Goal: Complete application form

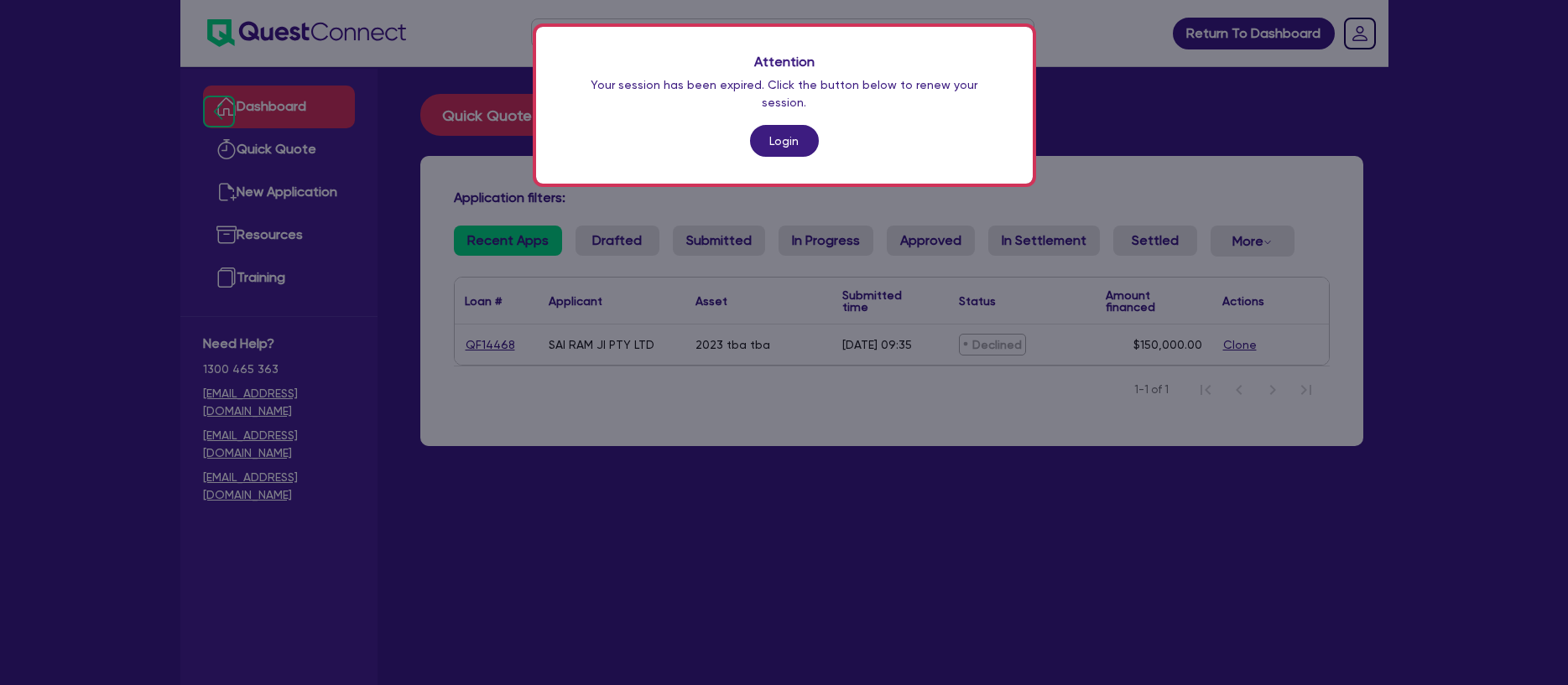
click at [774, 125] on link "Login" at bounding box center [784, 140] width 69 height 32
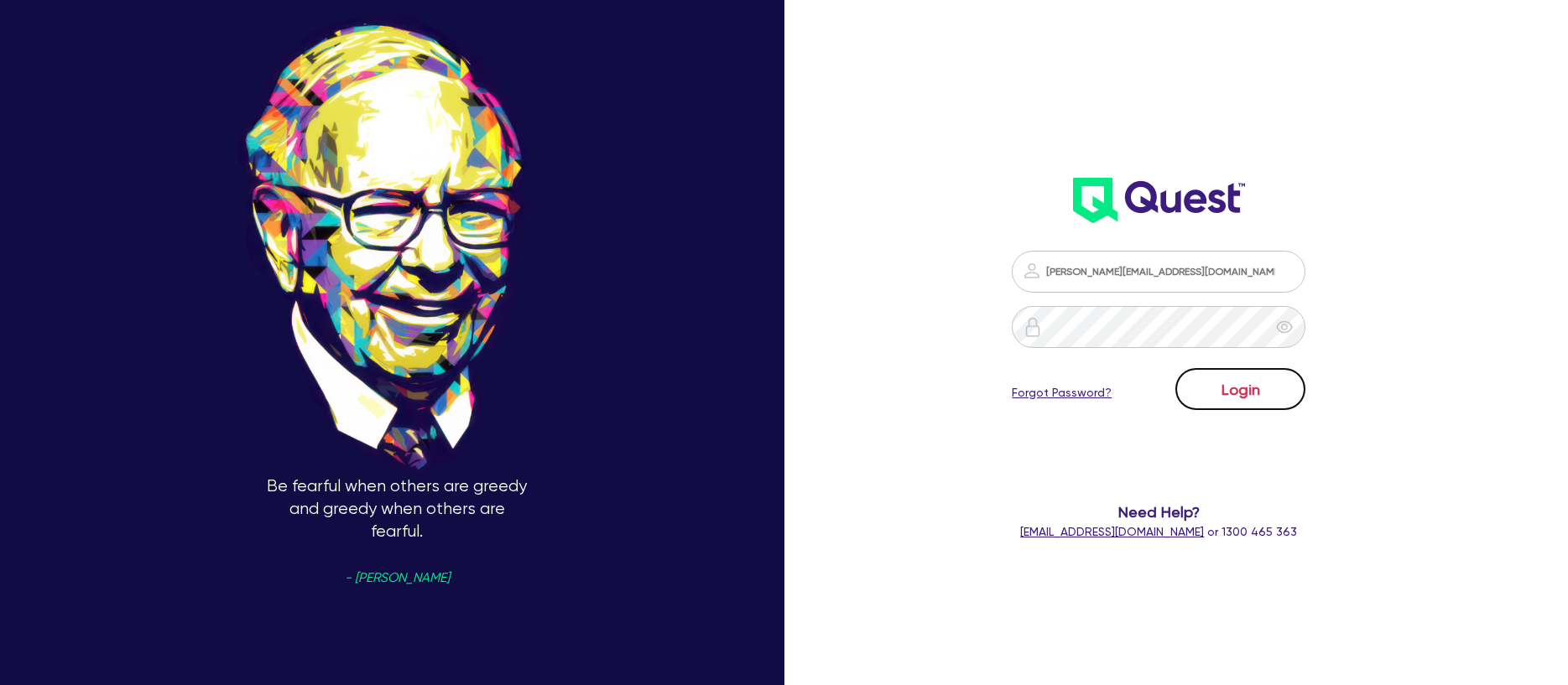
click at [1290, 390] on button "Login" at bounding box center [1240, 389] width 130 height 42
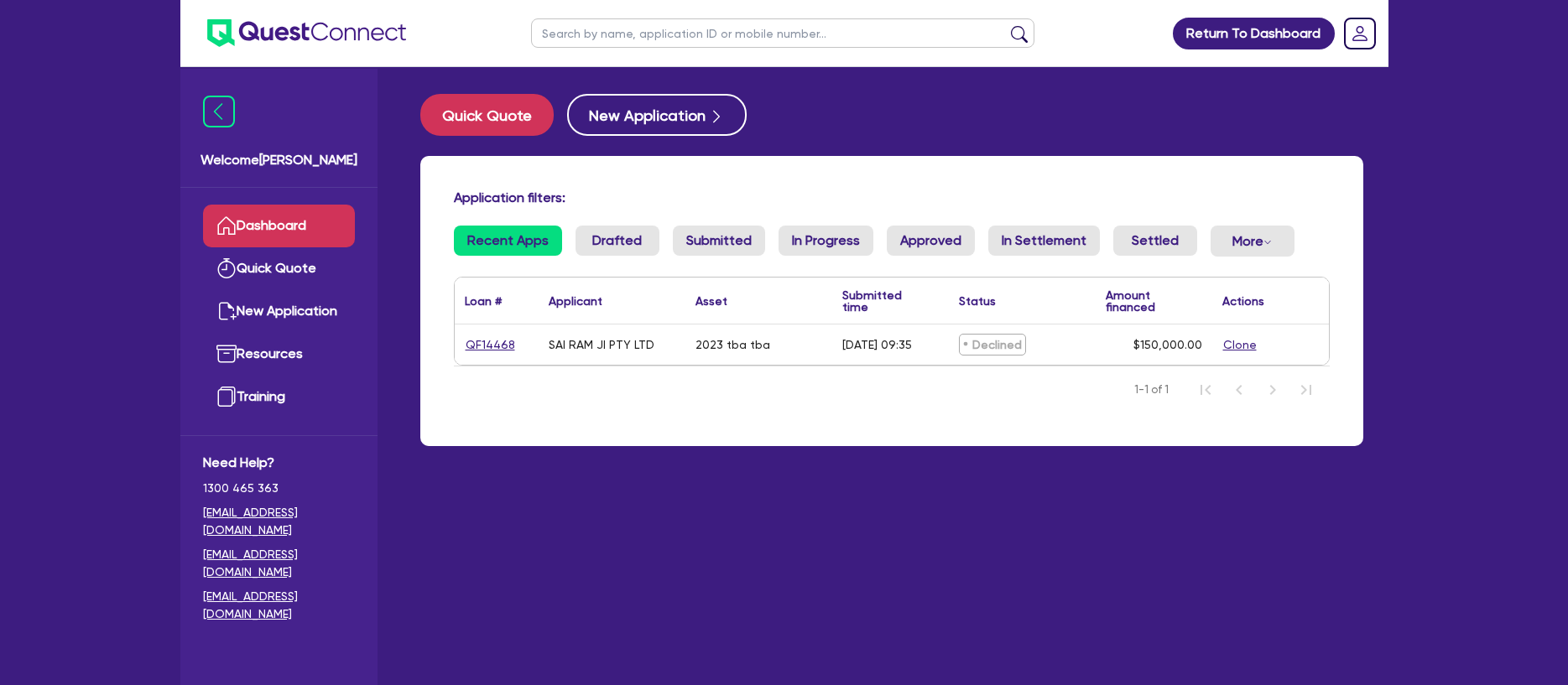
click at [582, 404] on nav "1-1 of 1" at bounding box center [891, 389] width 876 height 47
click at [610, 117] on button "New Application" at bounding box center [656, 115] width 179 height 42
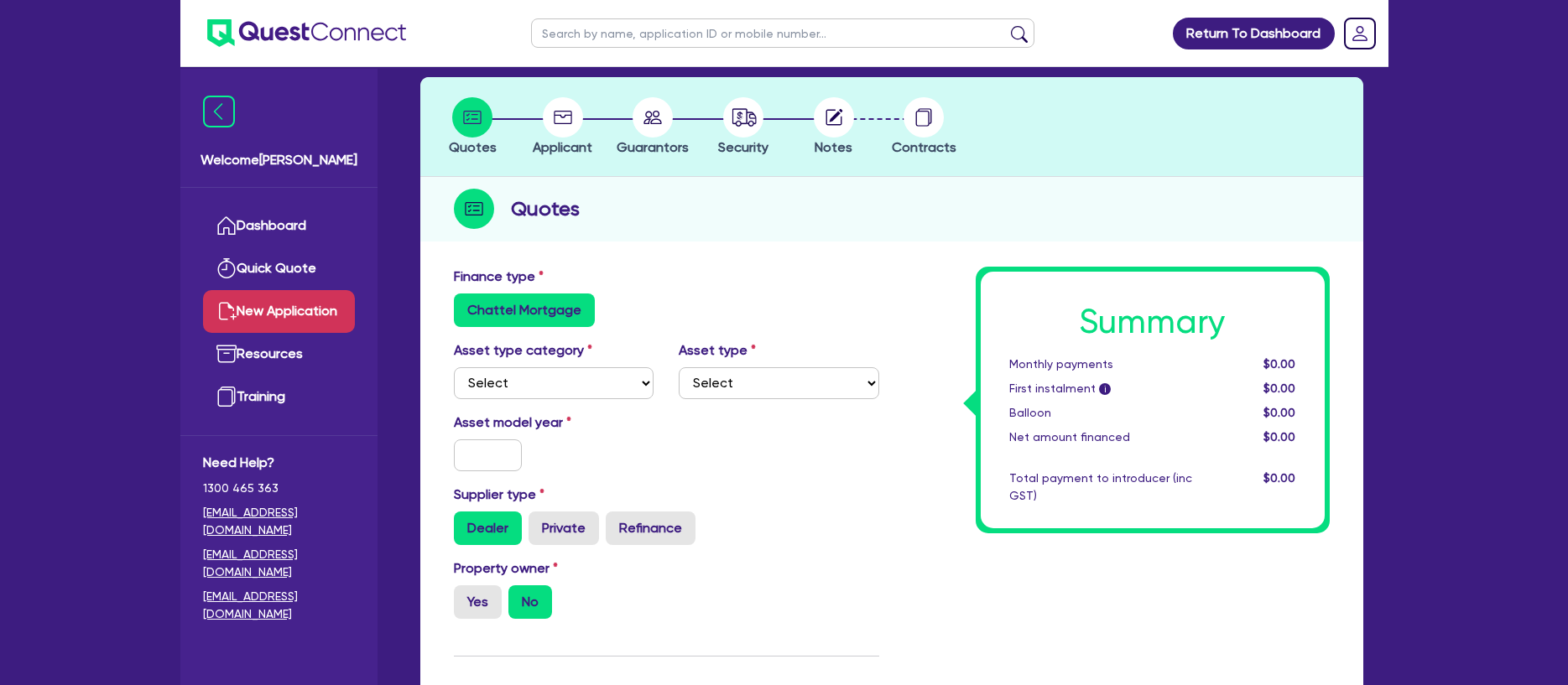
scroll to position [149, 0]
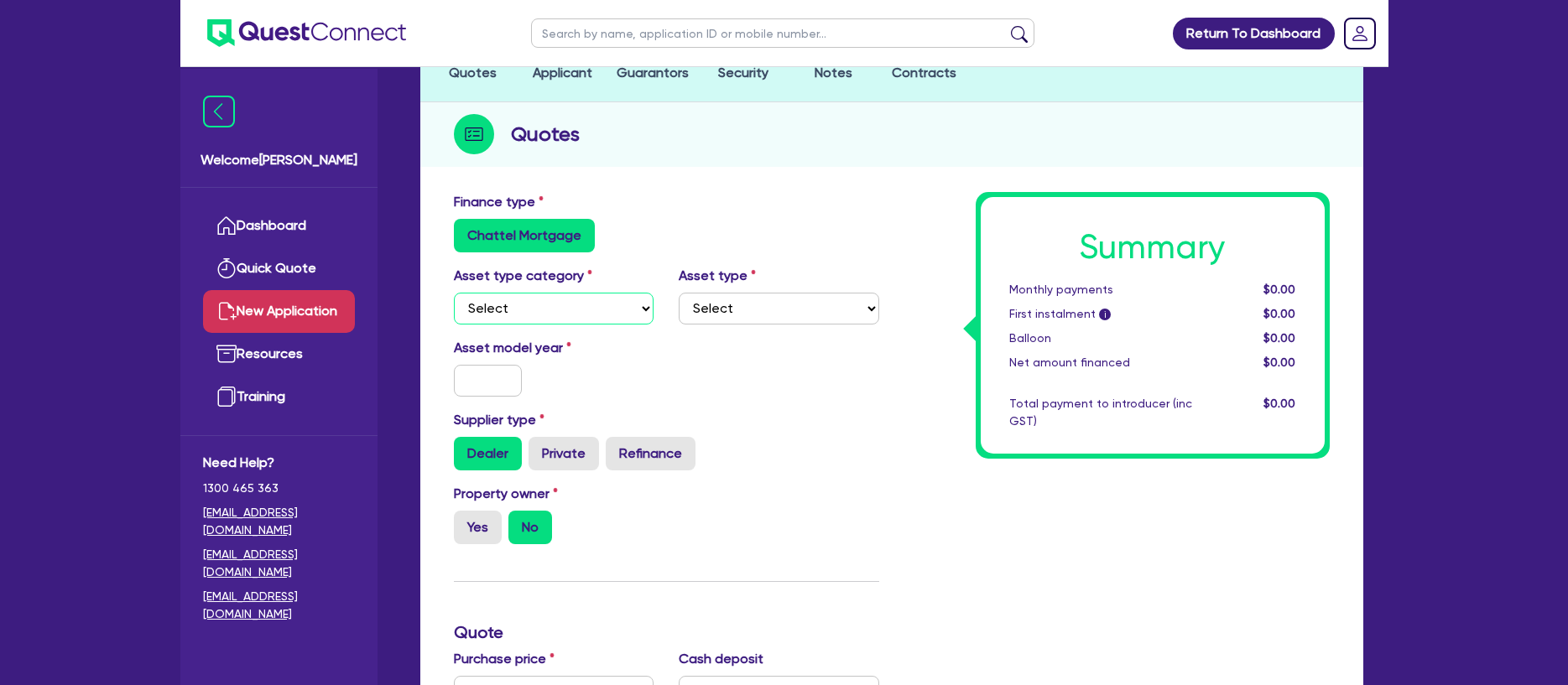
click at [585, 302] on select "Select Cars and light trucks Primary assets Secondary assets Tertiary assets" at bounding box center [554, 308] width 200 height 32
select select "PRIMARY_ASSETS"
click at [454, 292] on select "Select Cars and light trucks Primary assets Secondary assets Tertiary assets" at bounding box center [554, 308] width 200 height 32
click at [712, 323] on div "Asset type category Select Cars and light trucks Primary assets Secondary asset…" at bounding box center [666, 302] width 450 height 72
click at [715, 319] on select "Select Heavy trucks over 4.5 tonne Trailers Bus and coaches Yellow goods and ex…" at bounding box center [779, 308] width 200 height 32
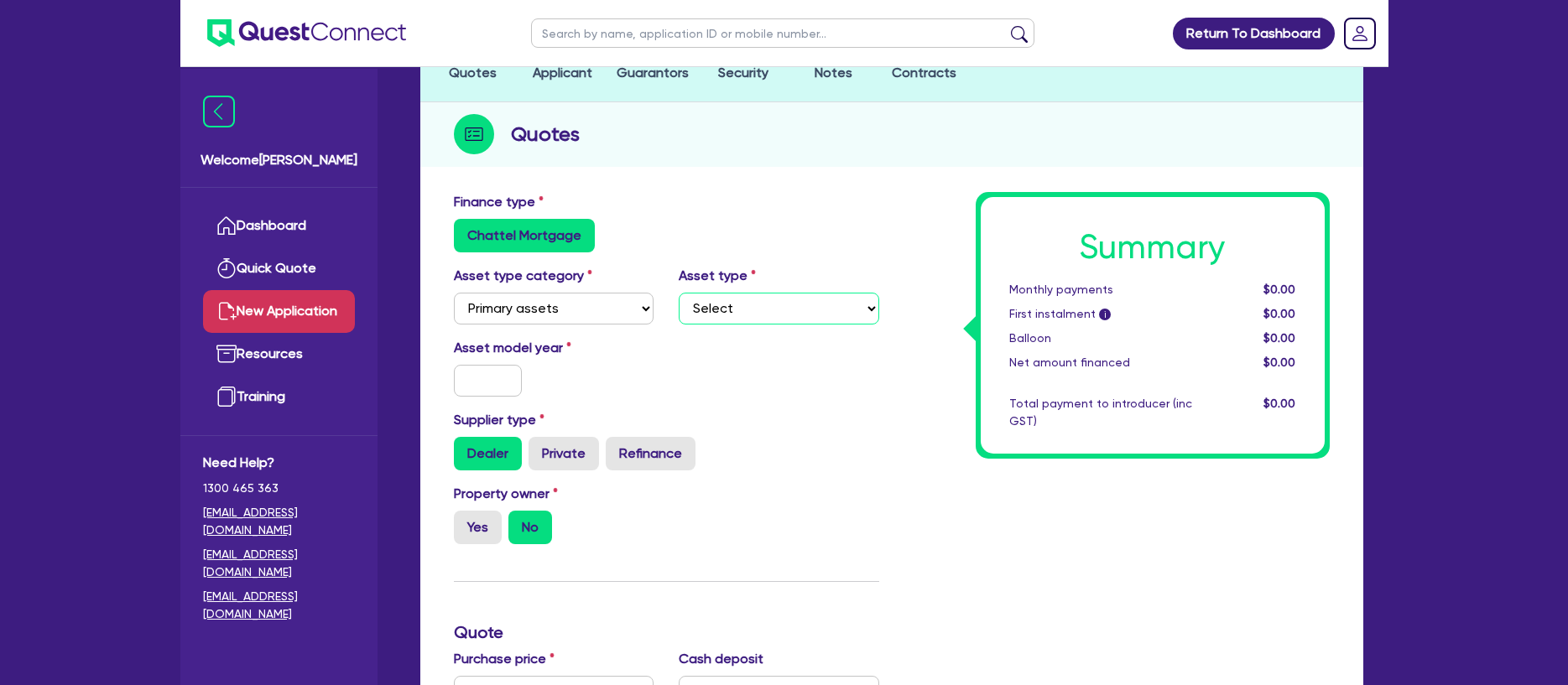
select select "HEAVY_TRUCKS"
click at [679, 292] on select "Select Heavy trucks over 4.5 tonne Trailers Bus and coaches Yellow goods and ex…" at bounding box center [779, 308] width 200 height 32
click at [595, 317] on select "Select Cars and light trucks Primary assets Secondary assets Tertiary assets" at bounding box center [554, 308] width 200 height 32
select select "SECONDARY_ASSETS"
click at [454, 292] on select "Select Cars and light trucks Primary assets Secondary assets Tertiary assets" at bounding box center [554, 308] width 200 height 32
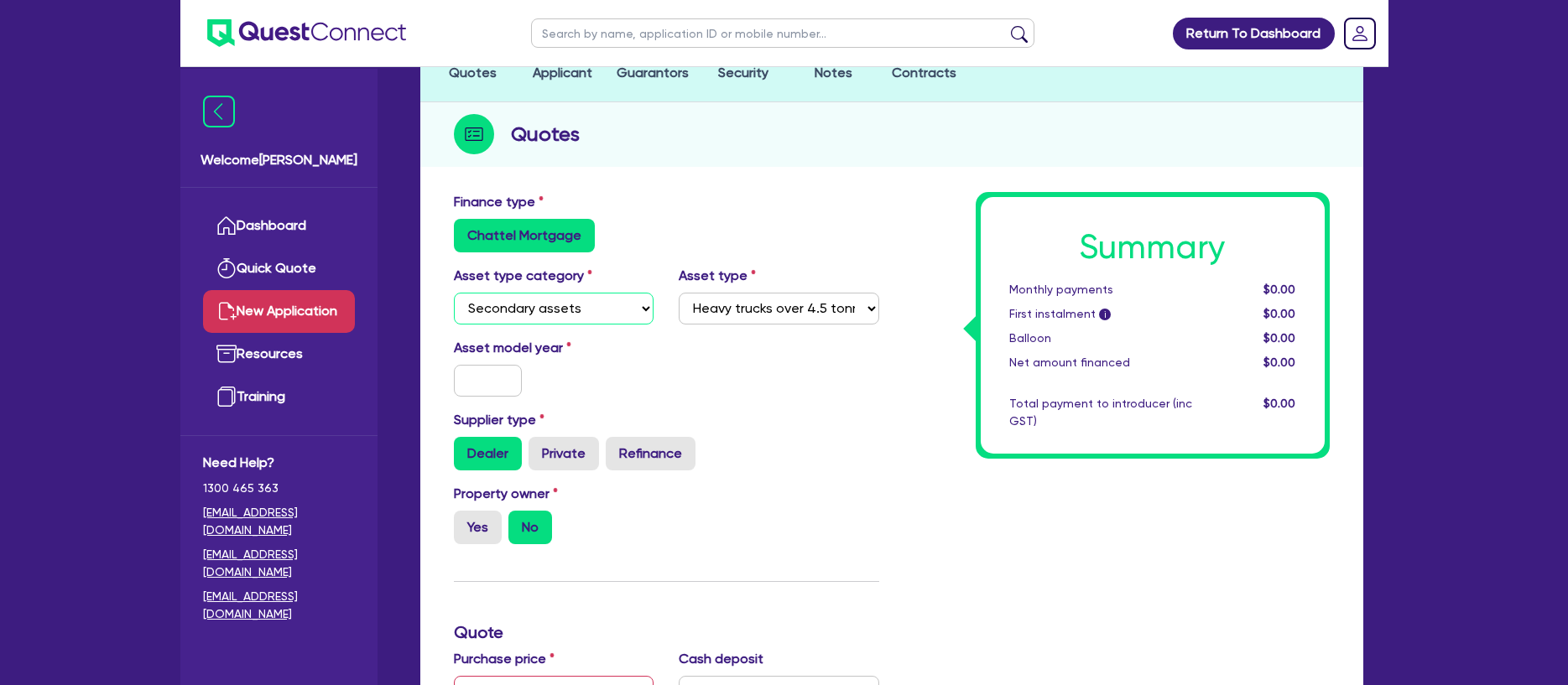
select select
click at [761, 313] on select "Select Generators and compressors Engineering and toolmaking Woodworking and me…" at bounding box center [779, 308] width 200 height 32
click at [581, 312] on select "Select Cars and light trucks Primary assets Secondary assets Tertiary assets" at bounding box center [554, 308] width 200 height 32
click at [454, 292] on select "Select Cars and light trucks Primary assets Secondary assets Tertiary assets" at bounding box center [554, 308] width 200 height 32
click at [713, 312] on select "Select Beauty equipment IT equipment IT software Watercraft Other" at bounding box center [779, 308] width 200 height 32
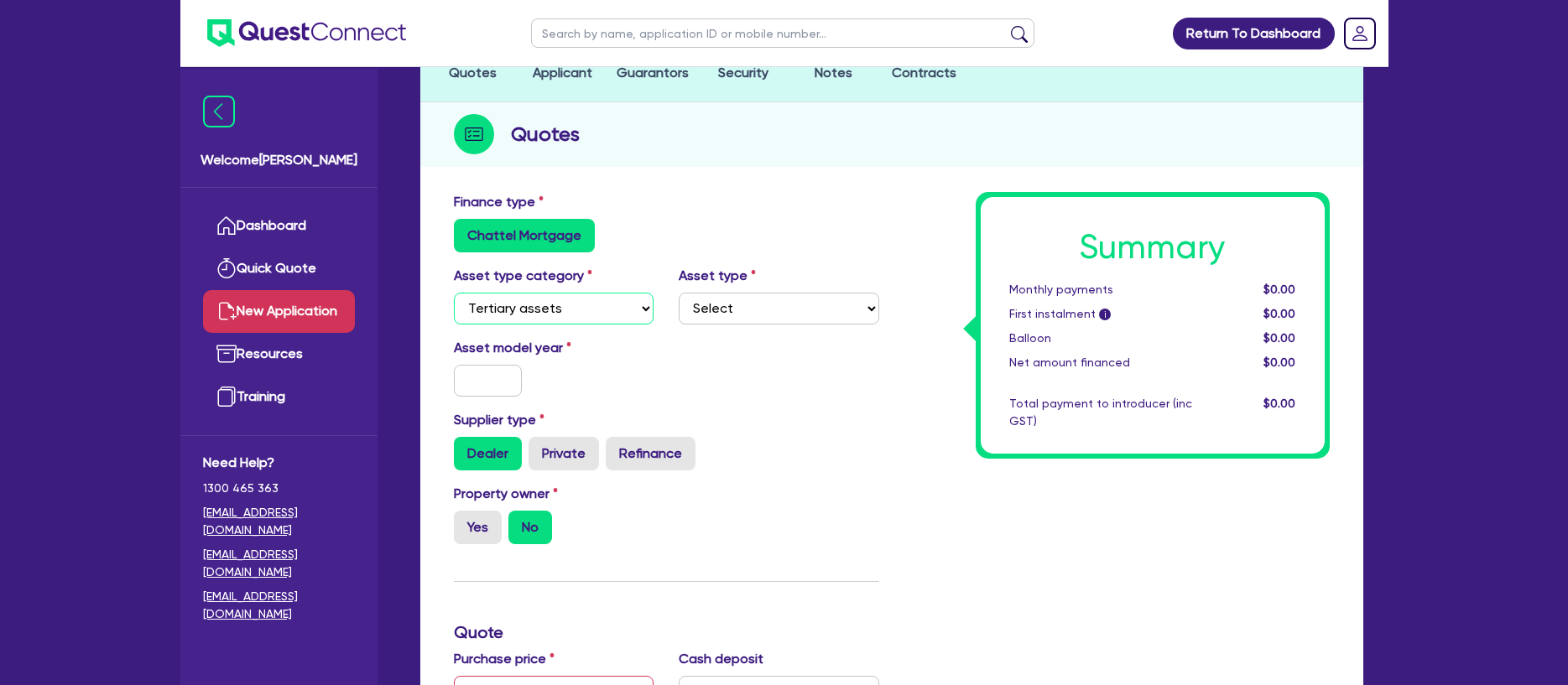
click at [549, 305] on select "Select Cars and light trucks Primary assets Secondary assets Tertiary assets" at bounding box center [554, 308] width 200 height 32
select select "CARS_AND_LIGHT_TRUCKS"
click at [454, 292] on select "Select Cars and light trucks Primary assets Secondary assets Tertiary assets" at bounding box center [554, 308] width 200 height 32
click at [768, 303] on select "Select Passenger vehicles Vans and utes Light trucks up to 4.5 tonne" at bounding box center [779, 308] width 200 height 32
select select "LIGHT_TRUCKS"
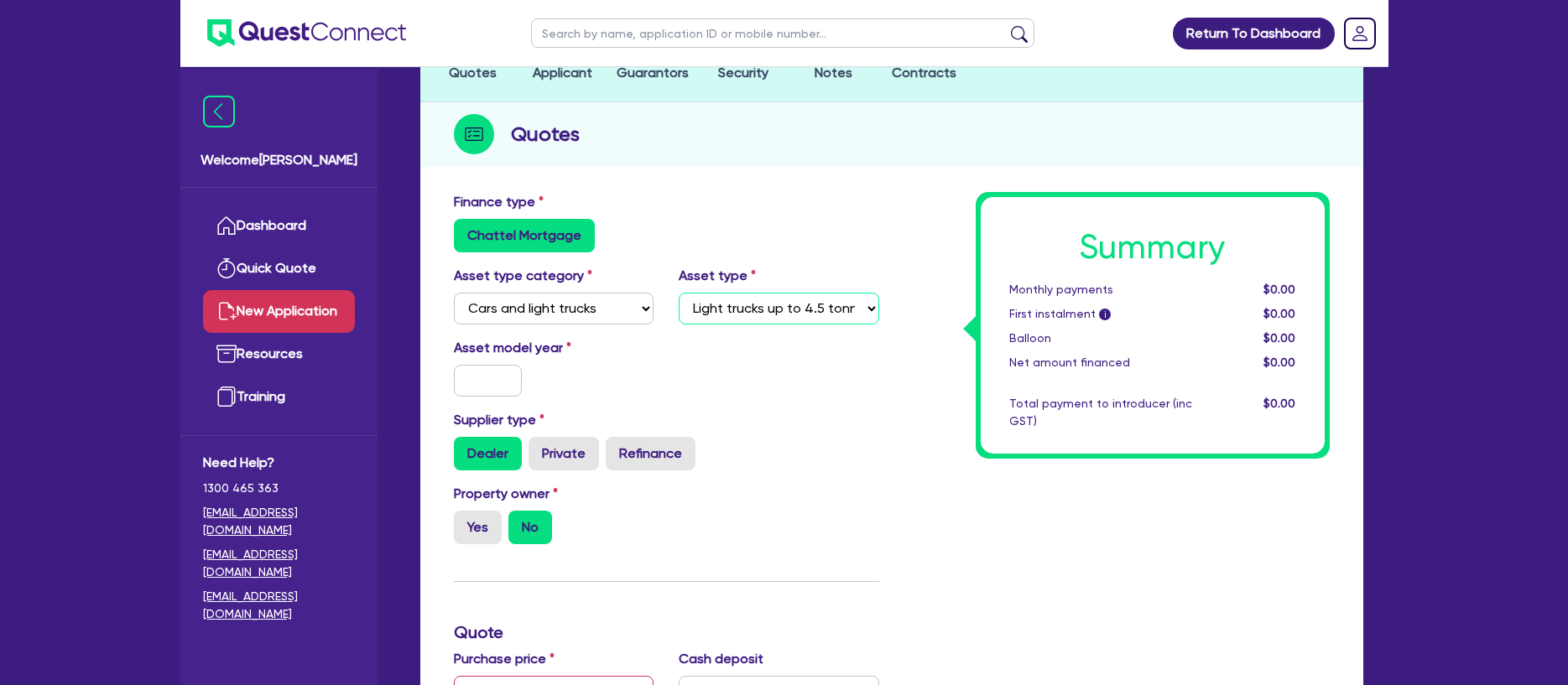
click at [679, 292] on select "Select Passenger vehicles Vans and utes Light trucks up to 4.5 tonne" at bounding box center [779, 308] width 200 height 32
click at [464, 380] on input "text" at bounding box center [488, 381] width 69 height 32
type input "2023"
click at [692, 401] on div "Asset model year [DATE]" at bounding box center [666, 373] width 450 height 72
click at [775, 434] on div "Supplier type Dealer Private Refinance" at bounding box center [666, 440] width 450 height 60
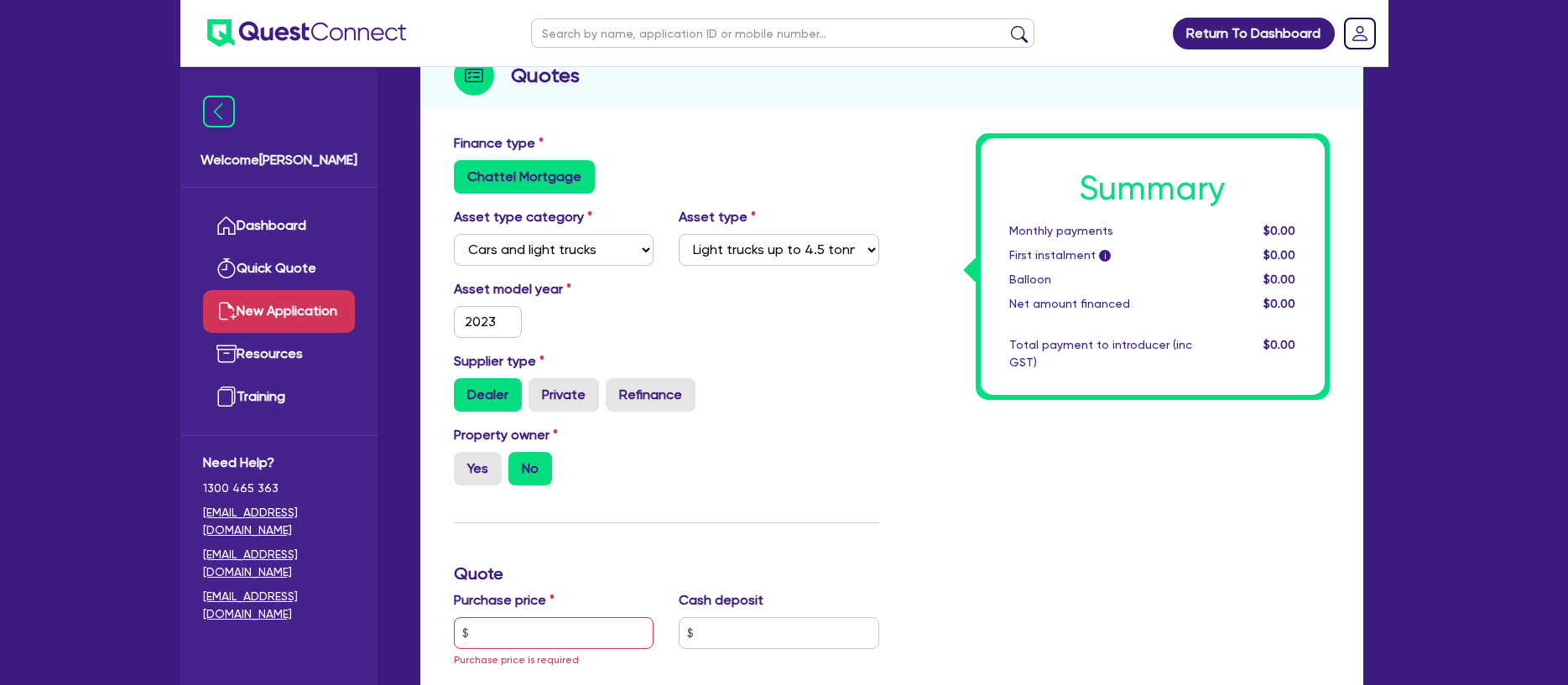
scroll to position [283, 0]
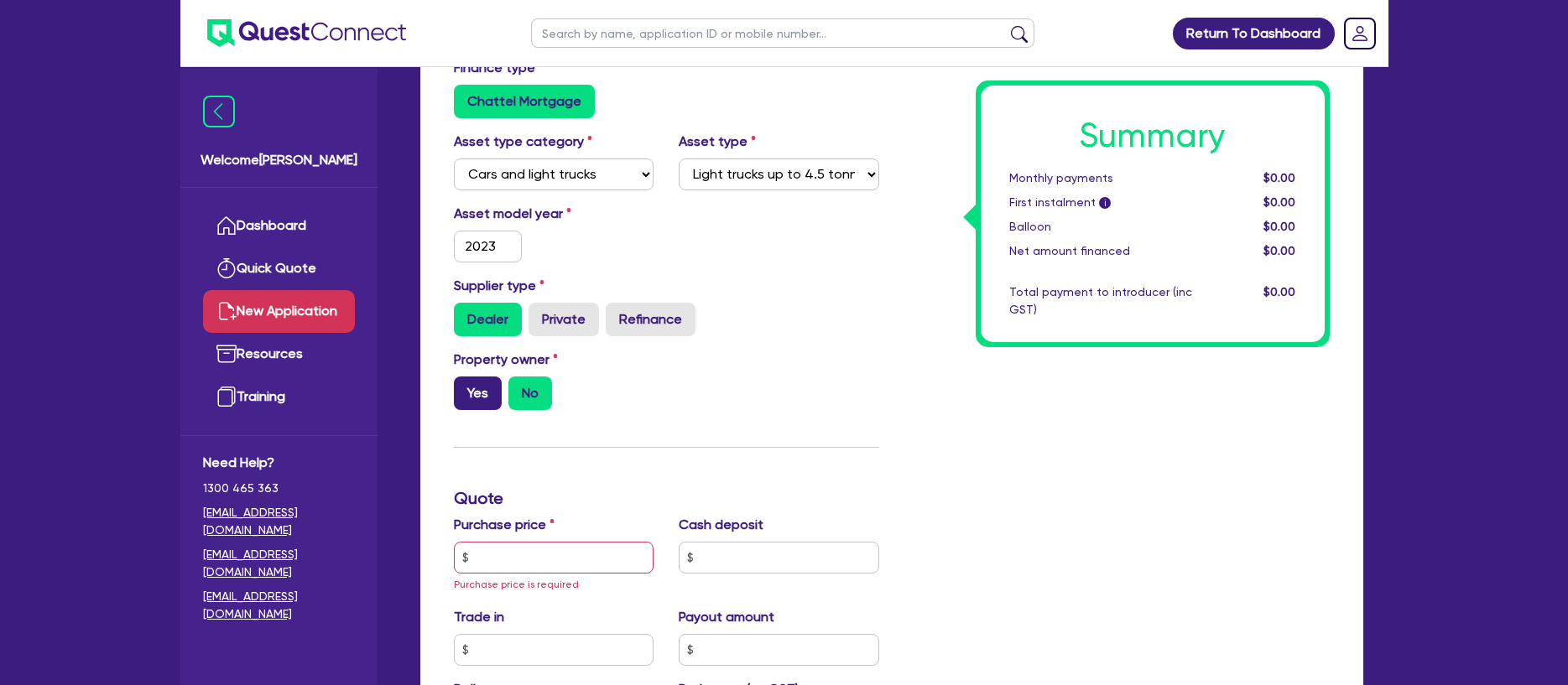
click at [465, 384] on label "Yes" at bounding box center [477, 393] width 47 height 34
click at [465, 384] on input "Yes" at bounding box center [459, 382] width 11 height 11
radio input "true"
click at [593, 306] on label "Private" at bounding box center [563, 319] width 70 height 34
click at [539, 306] on input "Private" at bounding box center [534, 308] width 11 height 11
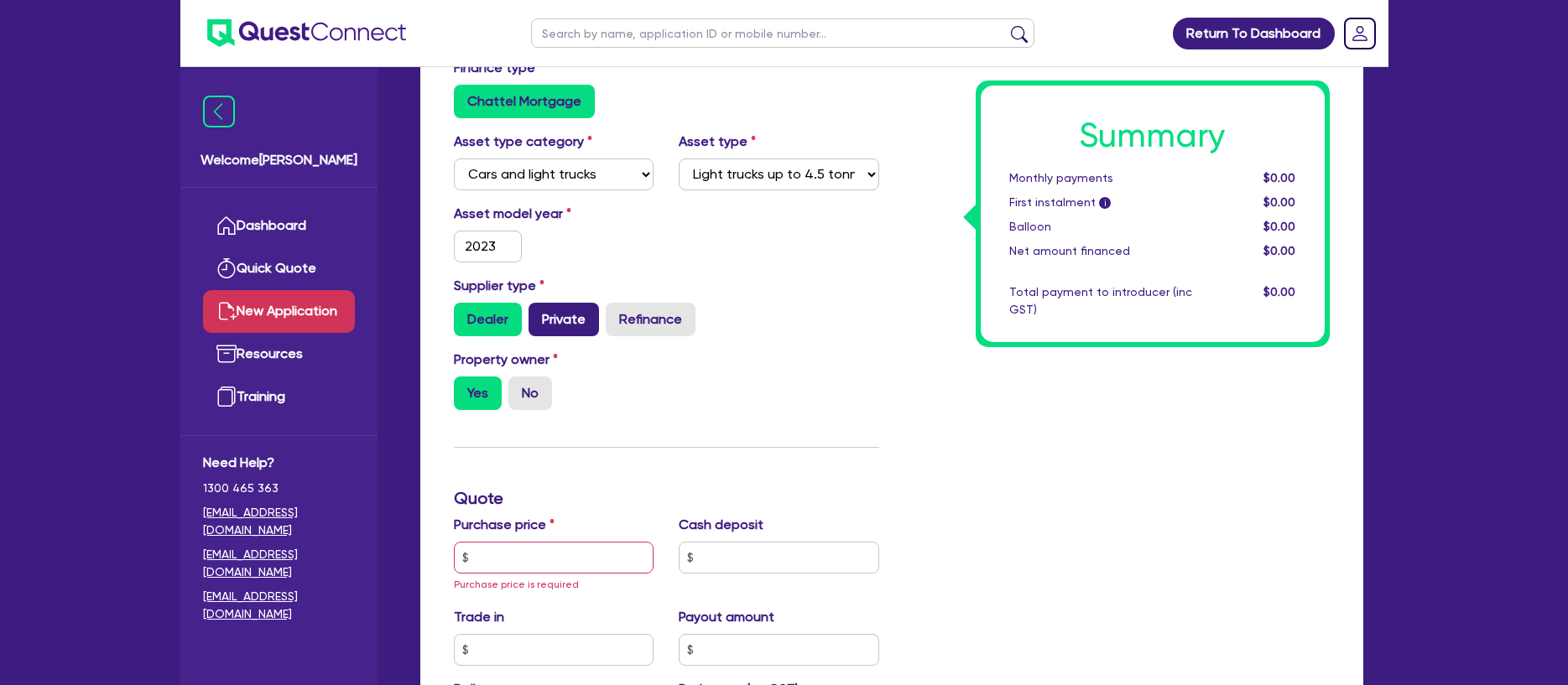
radio input "true"
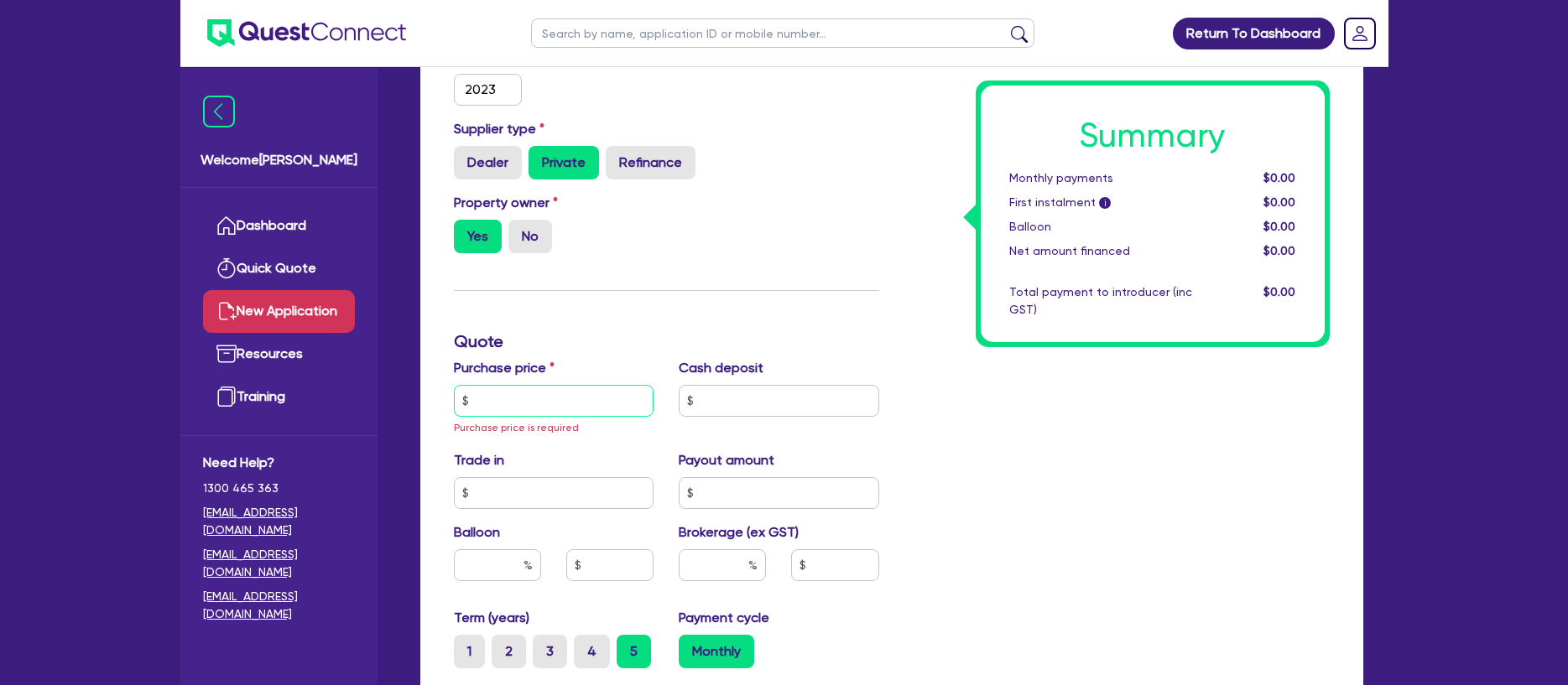
click at [614, 394] on input "text" at bounding box center [554, 401] width 200 height 32
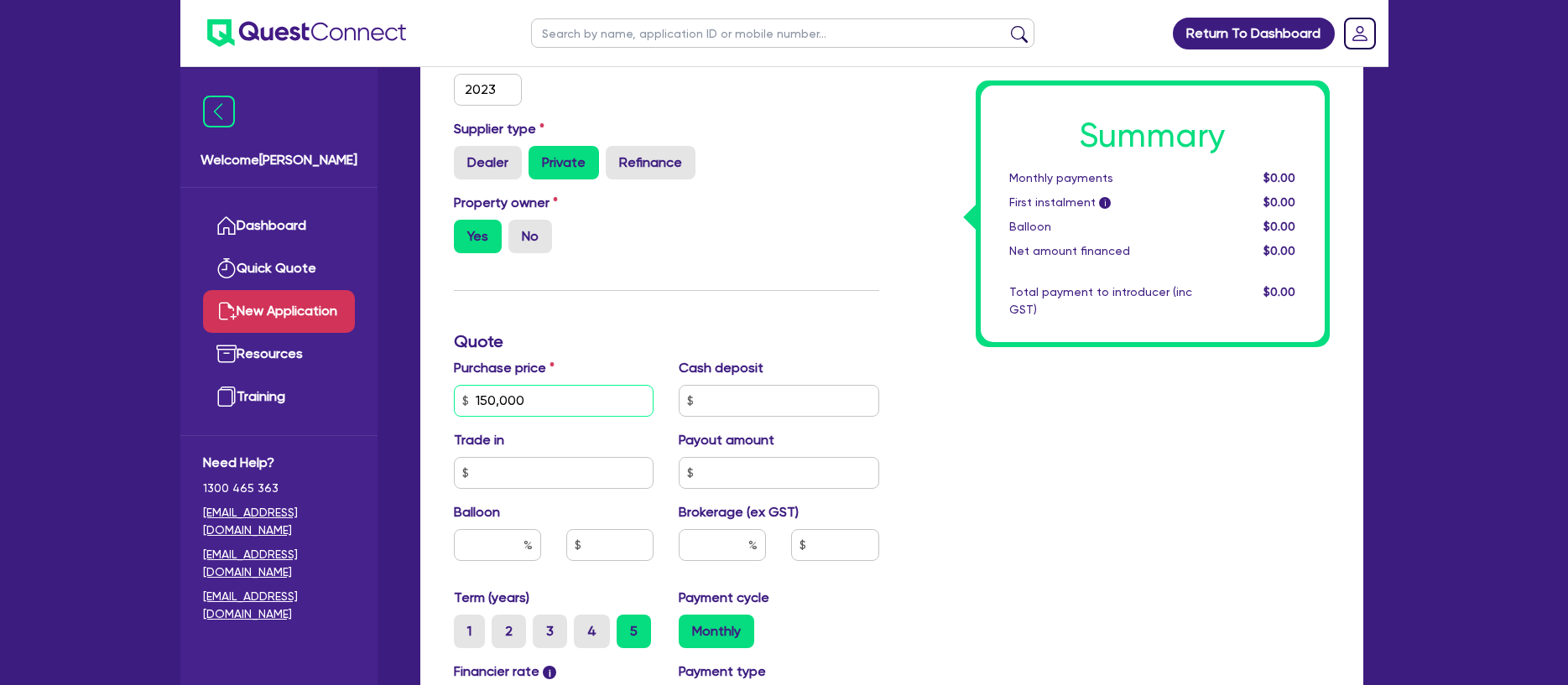
type input "150,000"
click at [1097, 521] on div "Summary Monthly payments $0.00 First instalment i $0.00 Balloon $0.00 Net amoun…" at bounding box center [1117, 400] width 450 height 999
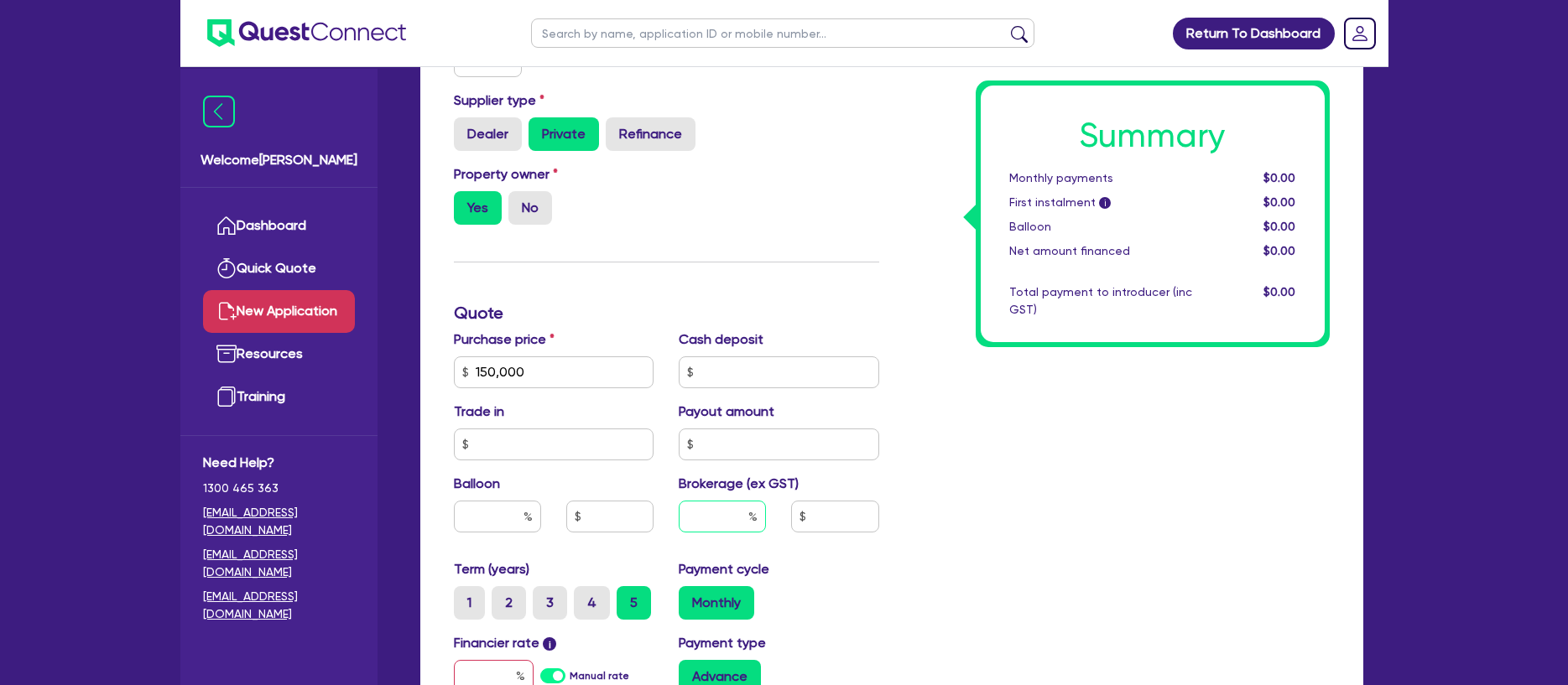
click at [709, 514] on input "text" at bounding box center [723, 516] width 87 height 32
type input "10"
click at [1052, 503] on div "Summary Monthly payments $0.00 First instalment i $0.00 Balloon $0.00 Net amoun…" at bounding box center [1117, 372] width 450 height 999
click at [976, 520] on div "Summary Monthly payments $0.00 First instalment i $0.00 Balloon $0.00 Net amoun…" at bounding box center [1117, 372] width 450 height 999
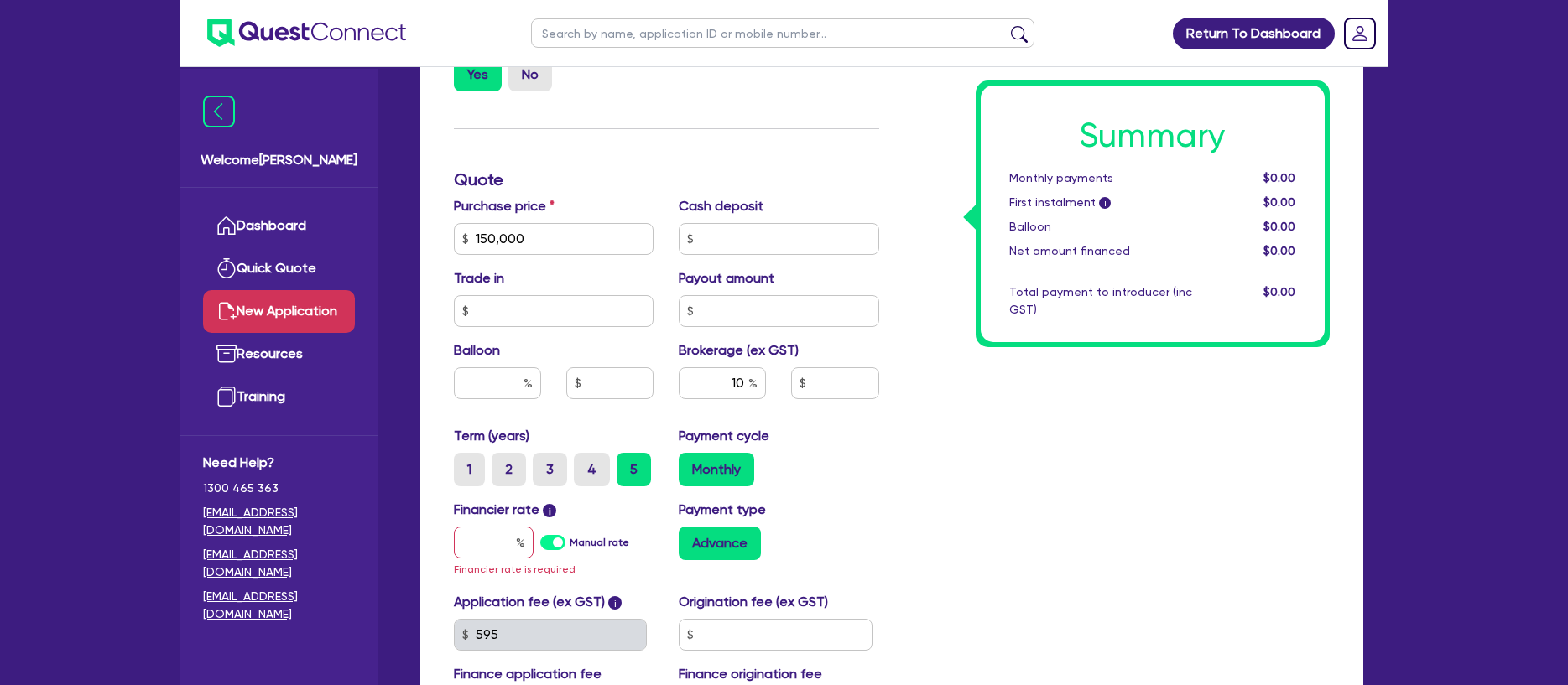
scroll to position [612, 0]
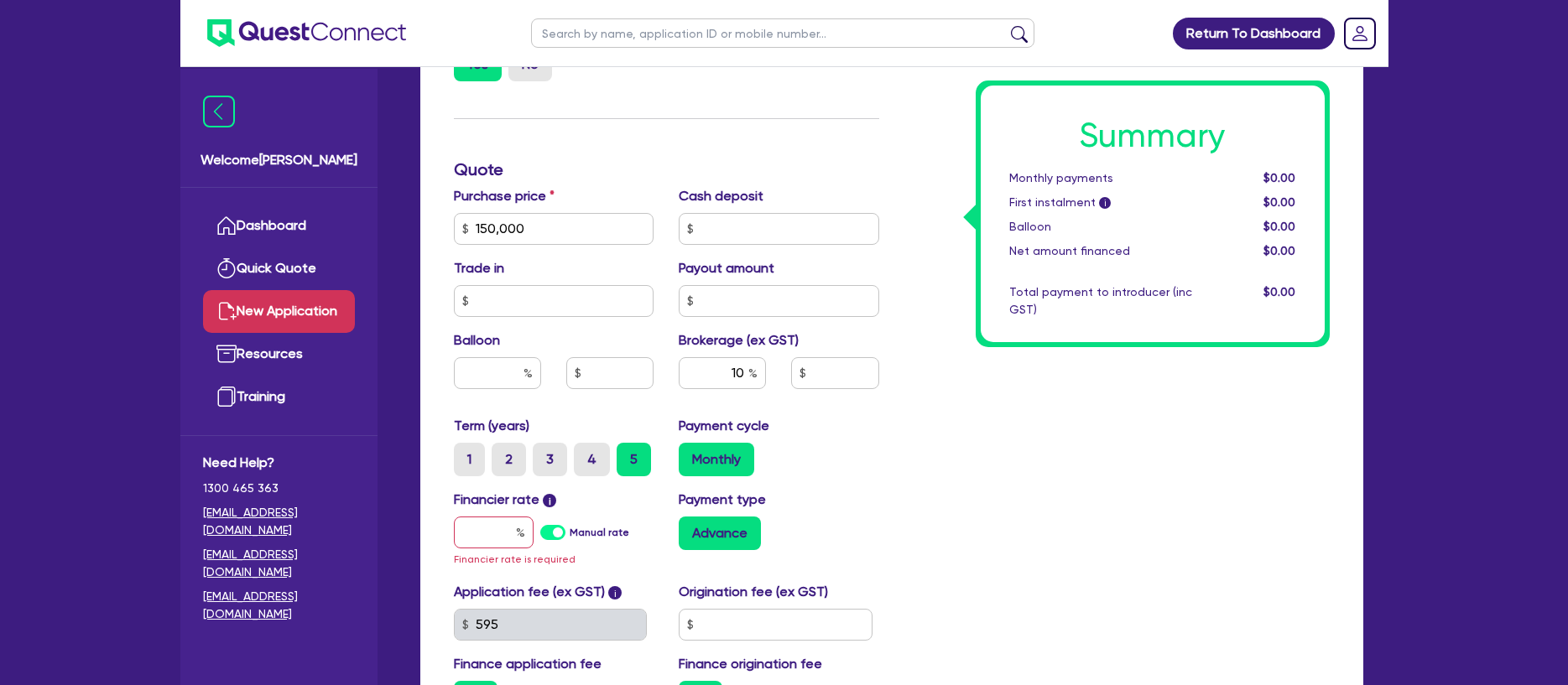
click at [905, 456] on div "Summary Monthly payments $0.00 First instalment i $0.00 Balloon $0.00 Net amoun…" at bounding box center [1117, 229] width 450 height 999
click at [569, 533] on label "Manual rate" at bounding box center [599, 532] width 59 height 15
click at [0, 0] on input "Manual rate" at bounding box center [0, 0] width 0 height 0
type input "15,000"
type input "17"
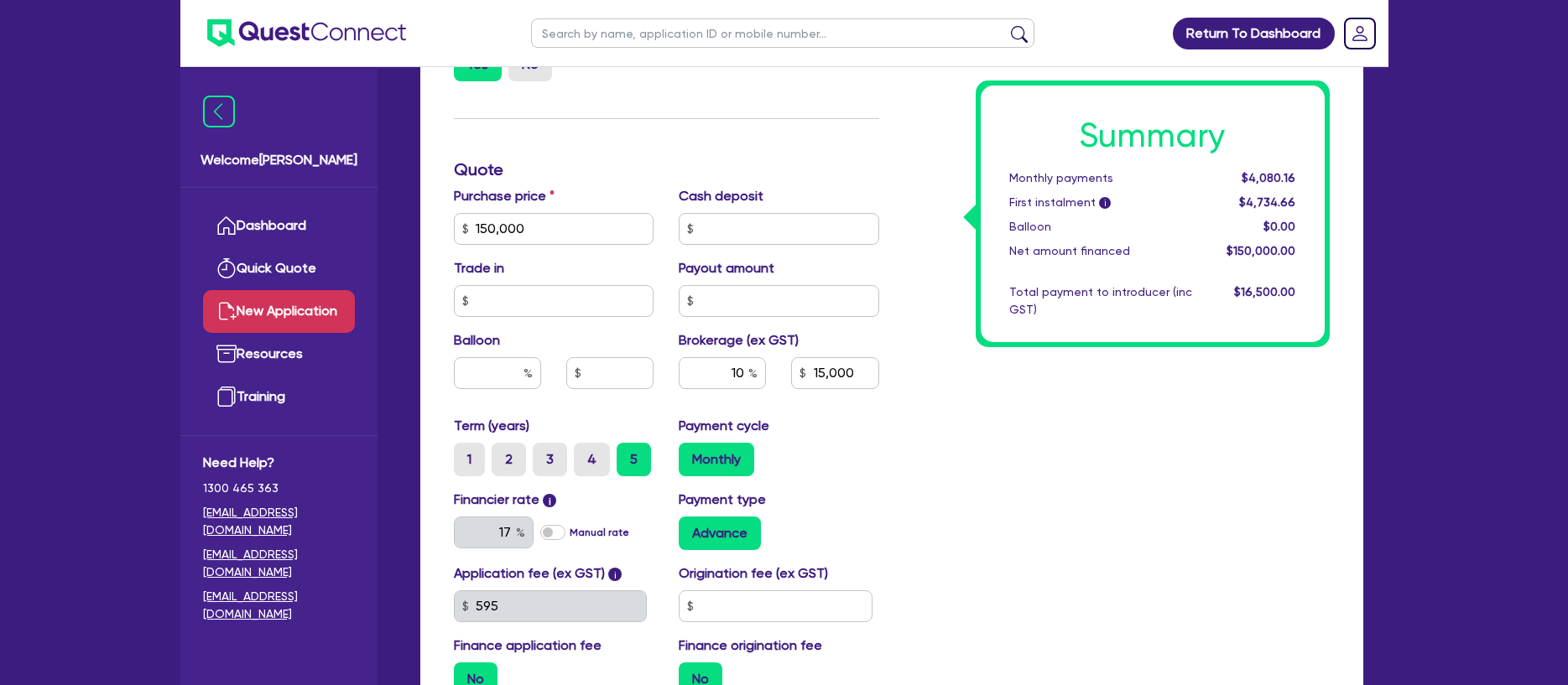
click at [1023, 531] on div "Summary Monthly payments $4,080.16 First instalment i $4,734.66 Balloon $0.00 N…" at bounding box center [1117, 220] width 450 height 980
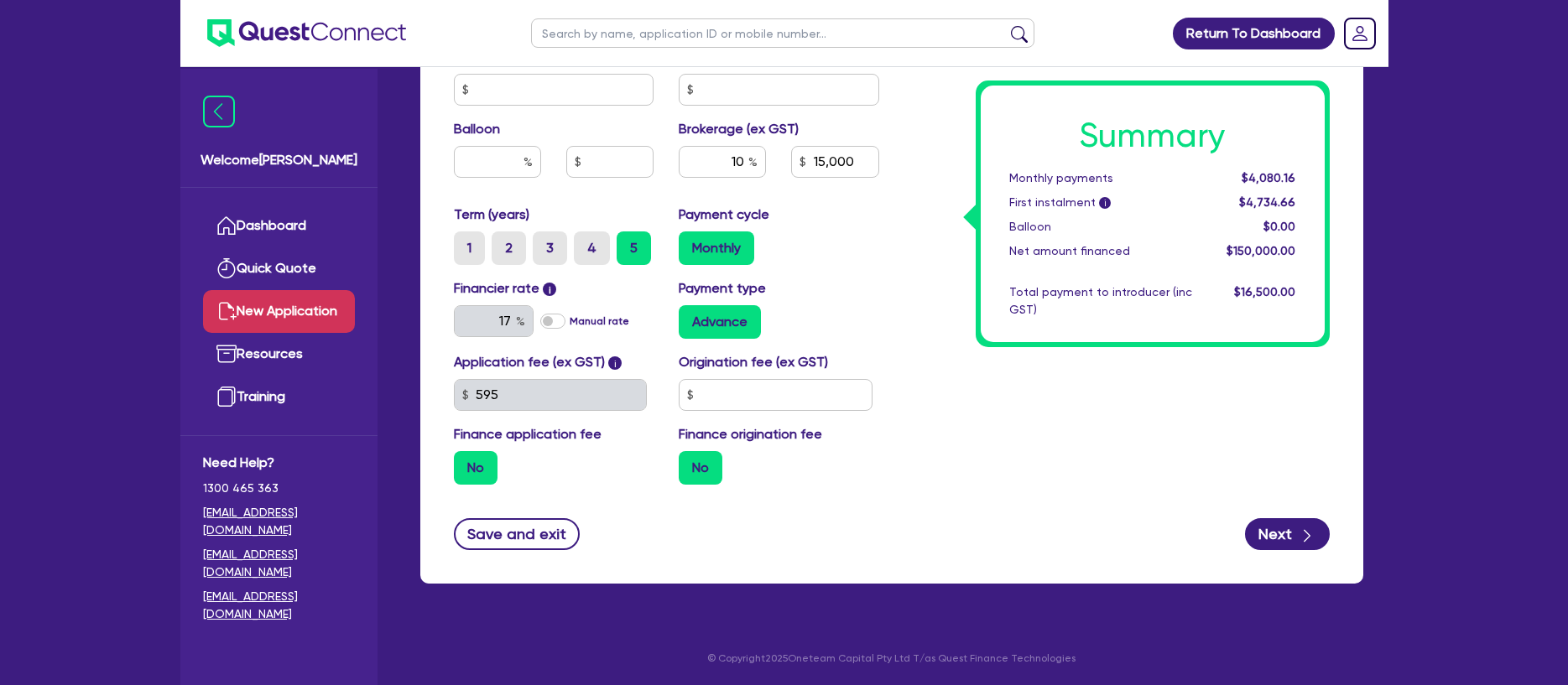
scroll to position [824, 0]
click at [730, 249] on label "Monthly" at bounding box center [716, 247] width 76 height 34
click at [690, 241] on input "Monthly" at bounding box center [684, 236] width 11 height 11
click at [846, 307] on div "Advance" at bounding box center [779, 321] width 200 height 34
click at [727, 318] on label "Advance" at bounding box center [720, 321] width 82 height 34
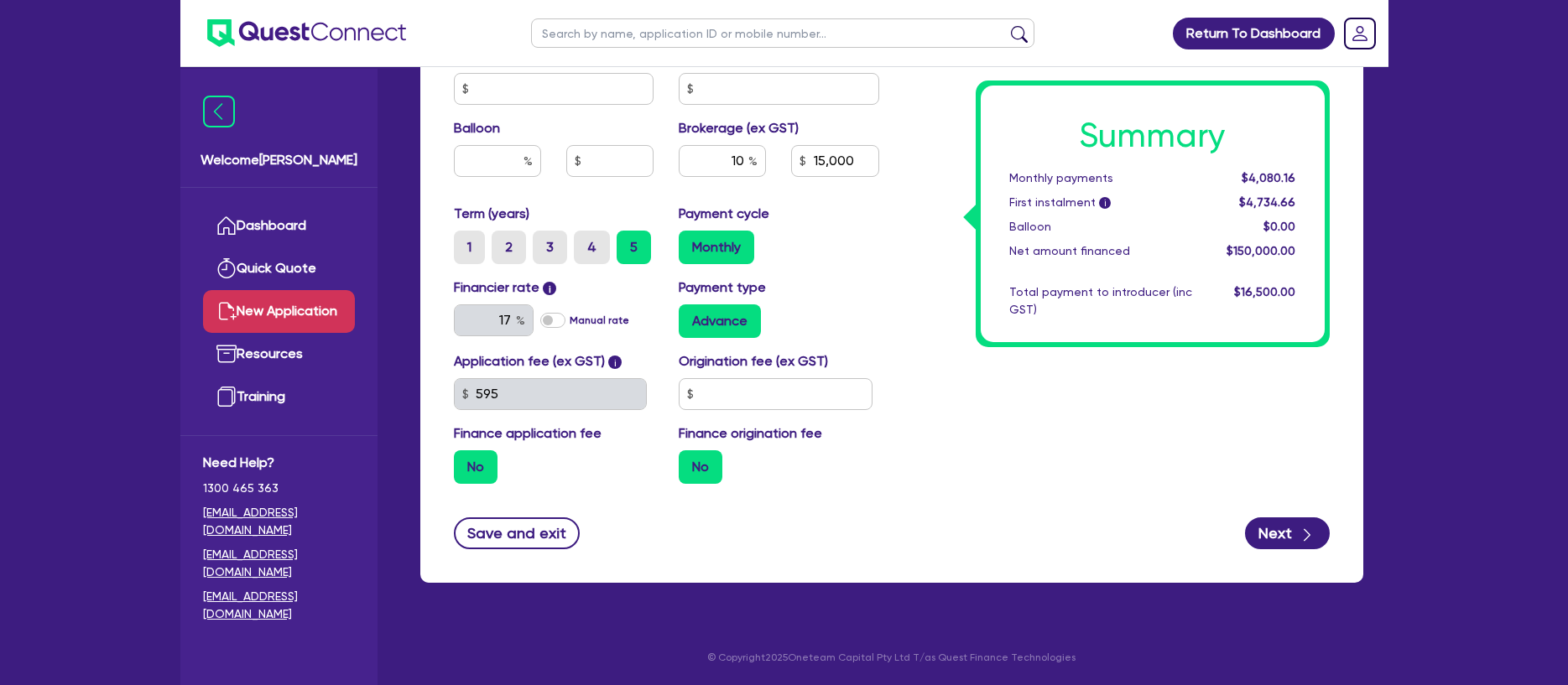
click at [690, 315] on input "Advance" at bounding box center [684, 310] width 11 height 11
click at [835, 397] on input "text" at bounding box center [775, 394] width 194 height 32
type input "1,990"
click at [1158, 439] on div "Summary Monthly payments $4,080.16 First instalment i $4,734.66 Balloon $0.00 N…" at bounding box center [1117, 7] width 450 height 980
click at [1030, 416] on div "Summary Monthly payments $4,080.16 First instalment i $6,923.66 Balloon $0.00 N…" at bounding box center [1117, 7] width 450 height 980
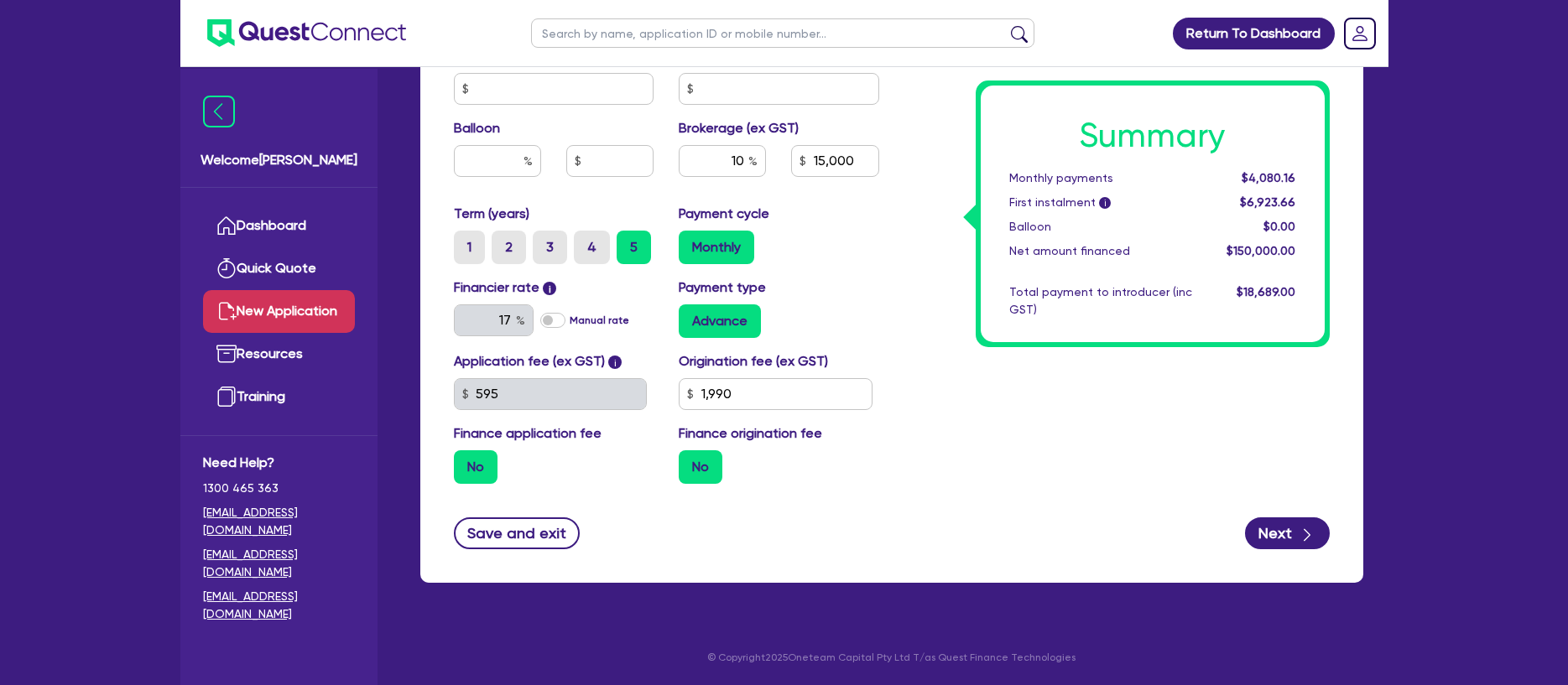
click at [478, 465] on label "No" at bounding box center [476, 466] width 44 height 34
click at [465, 461] on input "No" at bounding box center [459, 455] width 11 height 11
click at [514, 439] on label "Finance application fee" at bounding box center [528, 434] width 148 height 20
drag, startPoint x: 469, startPoint y: 470, endPoint x: 484, endPoint y: 470, distance: 15.0
click at [469, 469] on label "No" at bounding box center [476, 466] width 44 height 34
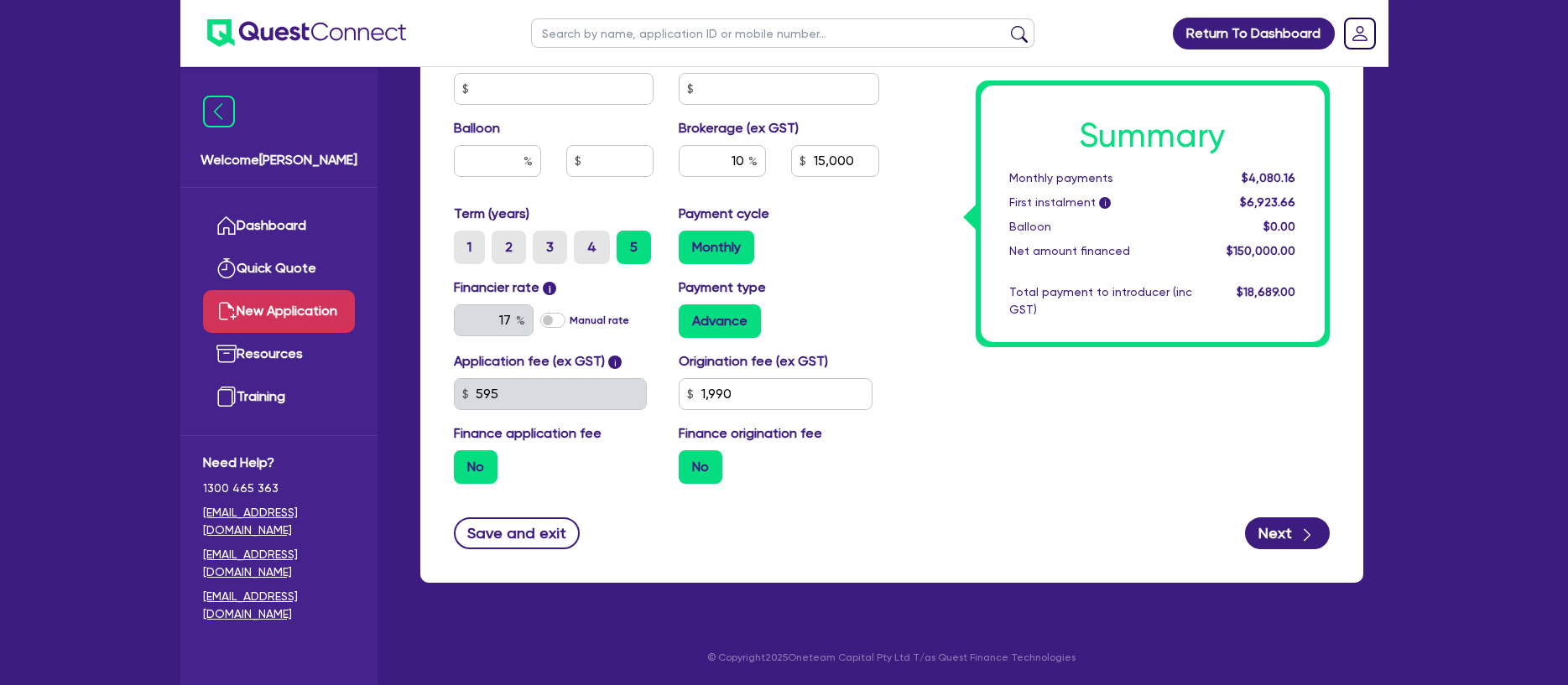
click at [465, 461] on input "No" at bounding box center [459, 455] width 11 height 11
click at [704, 472] on label "No" at bounding box center [701, 466] width 44 height 34
click at [690, 461] on input "No" at bounding box center [684, 455] width 11 height 11
click at [704, 471] on label "No" at bounding box center [701, 466] width 44 height 34
click at [690, 461] on input "No" at bounding box center [684, 455] width 11 height 11
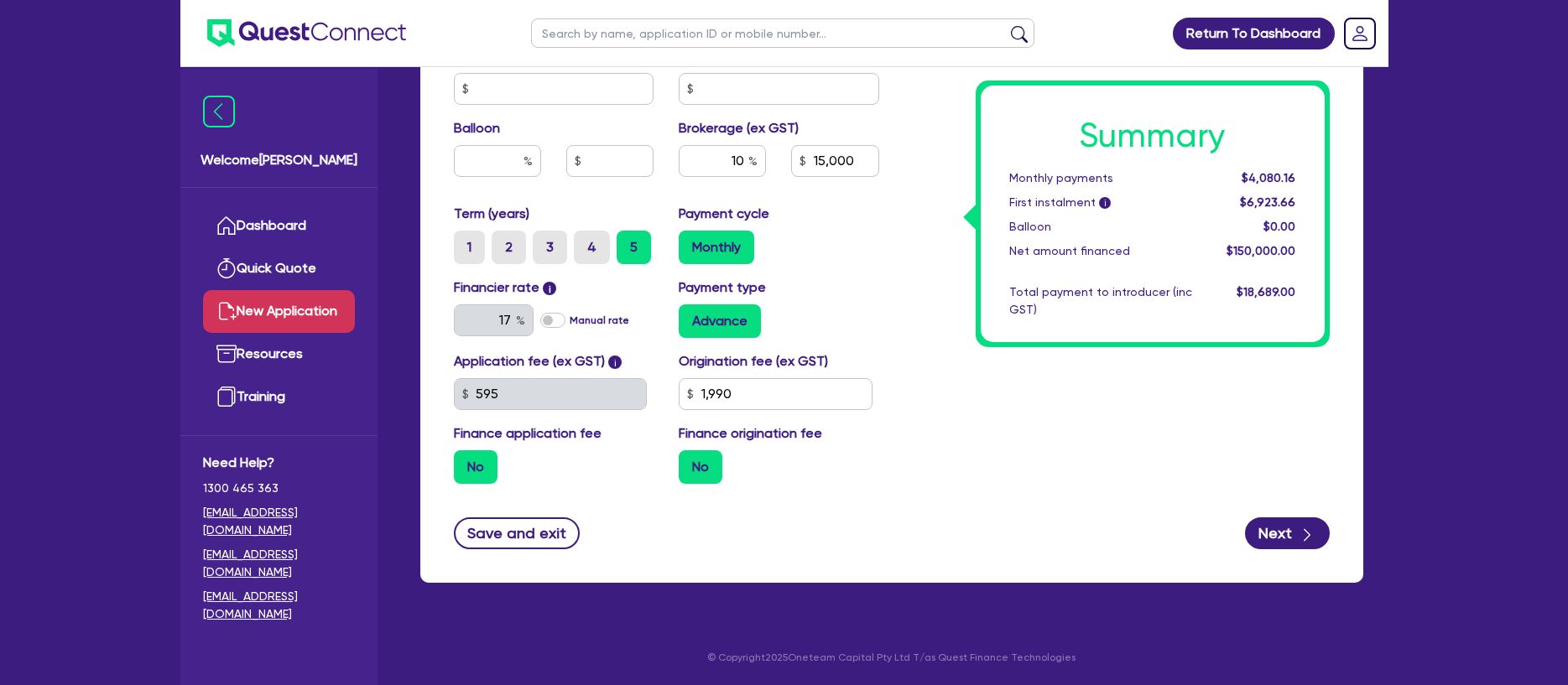
click at [824, 474] on div "No" at bounding box center [779, 466] width 200 height 34
click at [712, 470] on label "No" at bounding box center [701, 466] width 44 height 34
click at [690, 461] on input "No" at bounding box center [684, 455] width 11 height 11
click at [712, 470] on label "No" at bounding box center [701, 466] width 44 height 34
click at [690, 461] on input "No" at bounding box center [684, 455] width 11 height 11
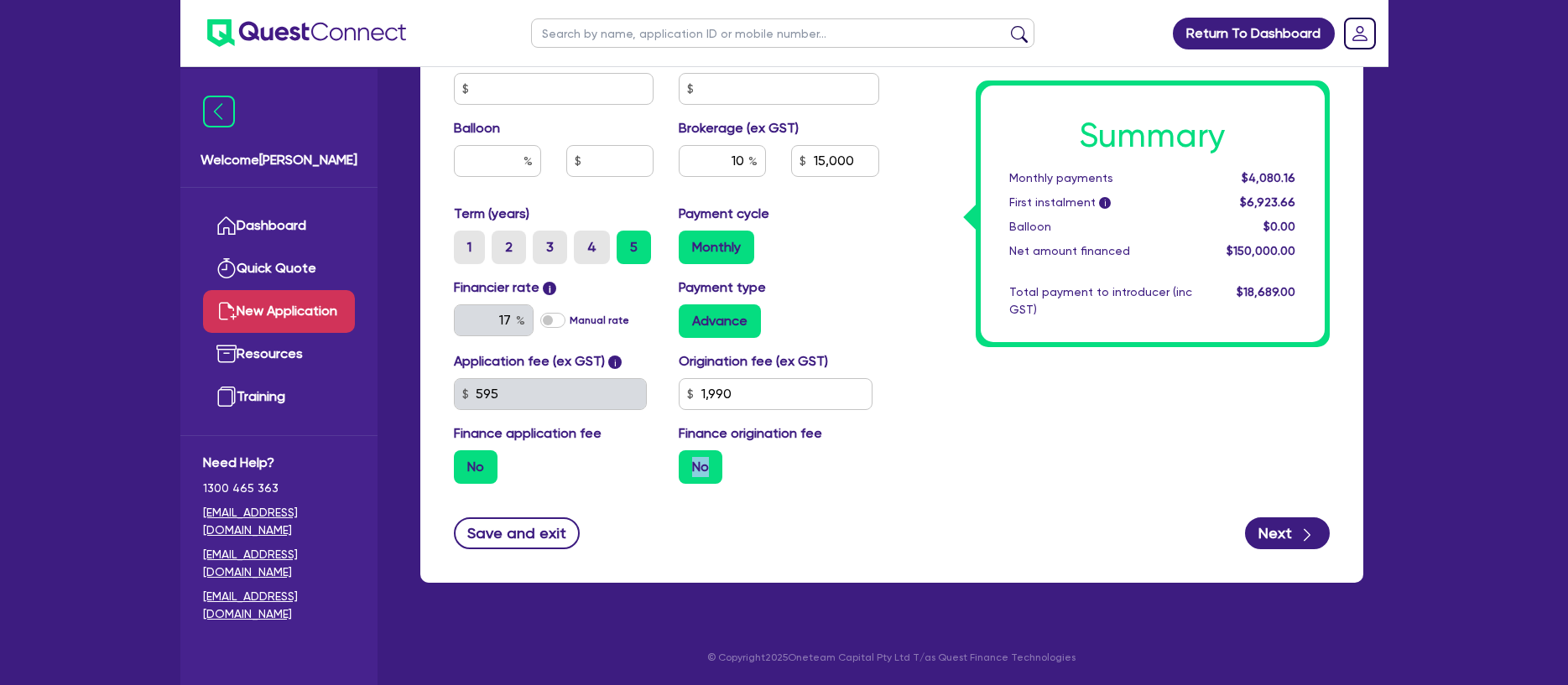
click at [712, 470] on label "No" at bounding box center [701, 466] width 44 height 34
click at [690, 461] on input "No" at bounding box center [684, 455] width 11 height 11
click at [712, 470] on label "No" at bounding box center [701, 466] width 44 height 34
click at [690, 461] on input "No" at bounding box center [684, 455] width 11 height 11
click at [712, 470] on label "No" at bounding box center [701, 466] width 44 height 34
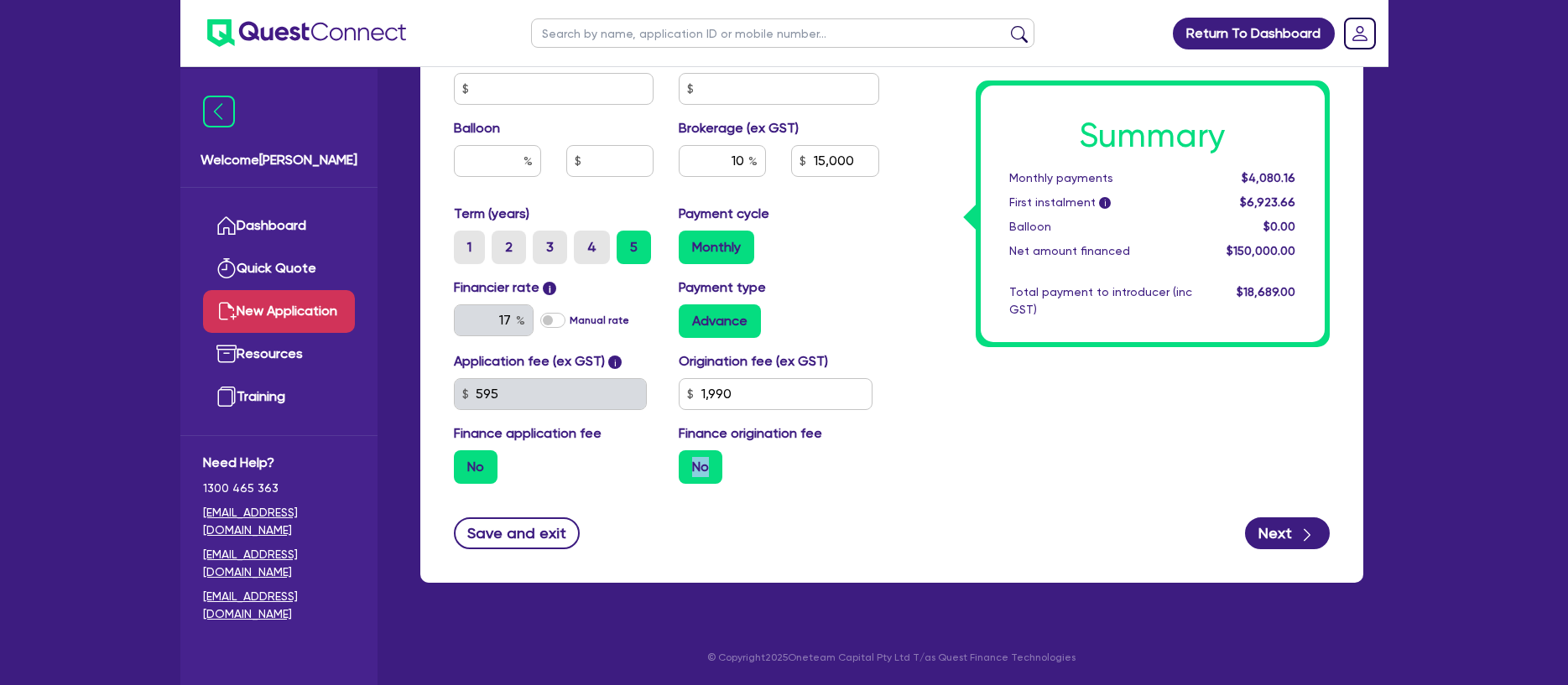
click at [690, 461] on input "No" at bounding box center [684, 455] width 11 height 11
click at [712, 470] on label "No" at bounding box center [701, 466] width 44 height 34
click at [690, 461] on input "No" at bounding box center [684, 455] width 11 height 11
click at [793, 471] on div "No" at bounding box center [779, 466] width 200 height 34
click at [696, 472] on label "No" at bounding box center [701, 466] width 44 height 34
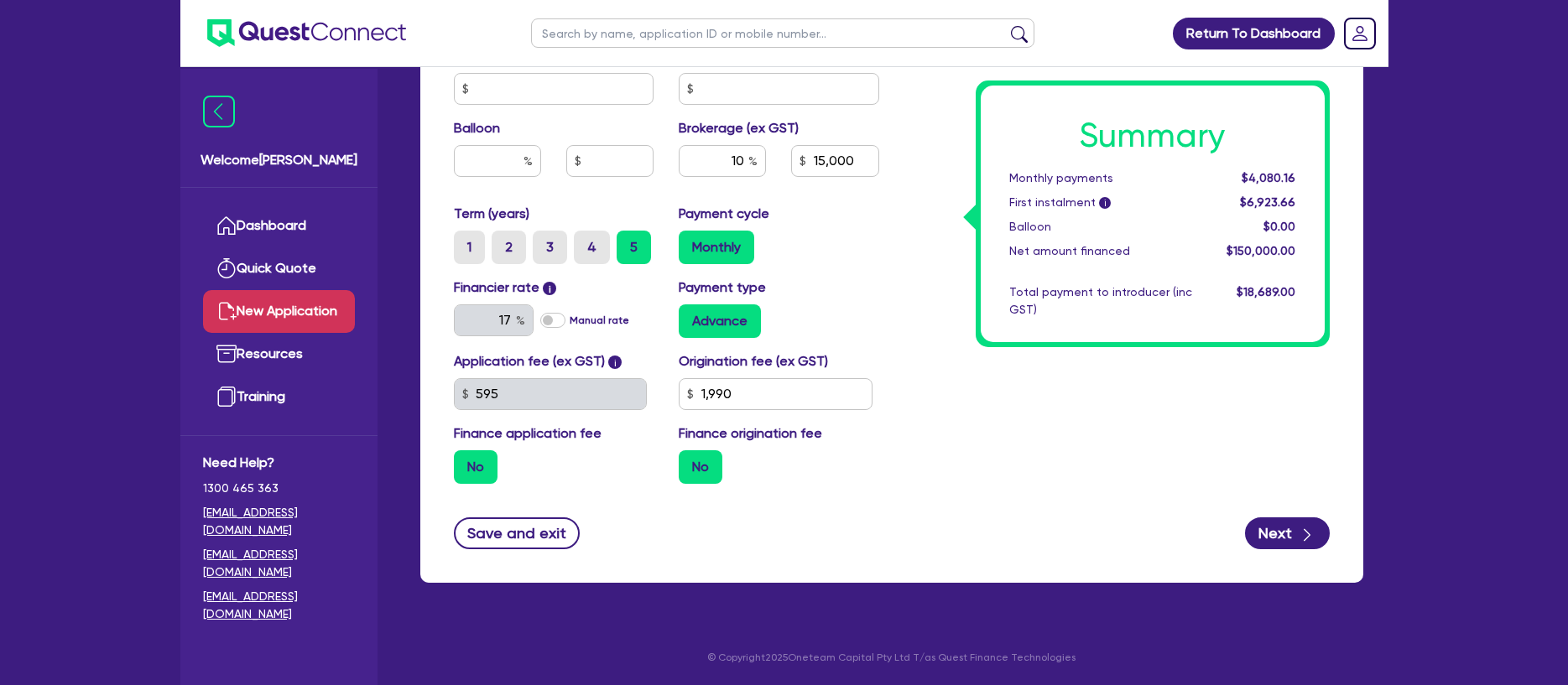
click at [690, 461] on input "No" at bounding box center [684, 455] width 11 height 11
click at [848, 473] on div "No" at bounding box center [779, 466] width 200 height 34
click at [1291, 535] on button "Next" at bounding box center [1286, 533] width 85 height 32
type input "15,000"
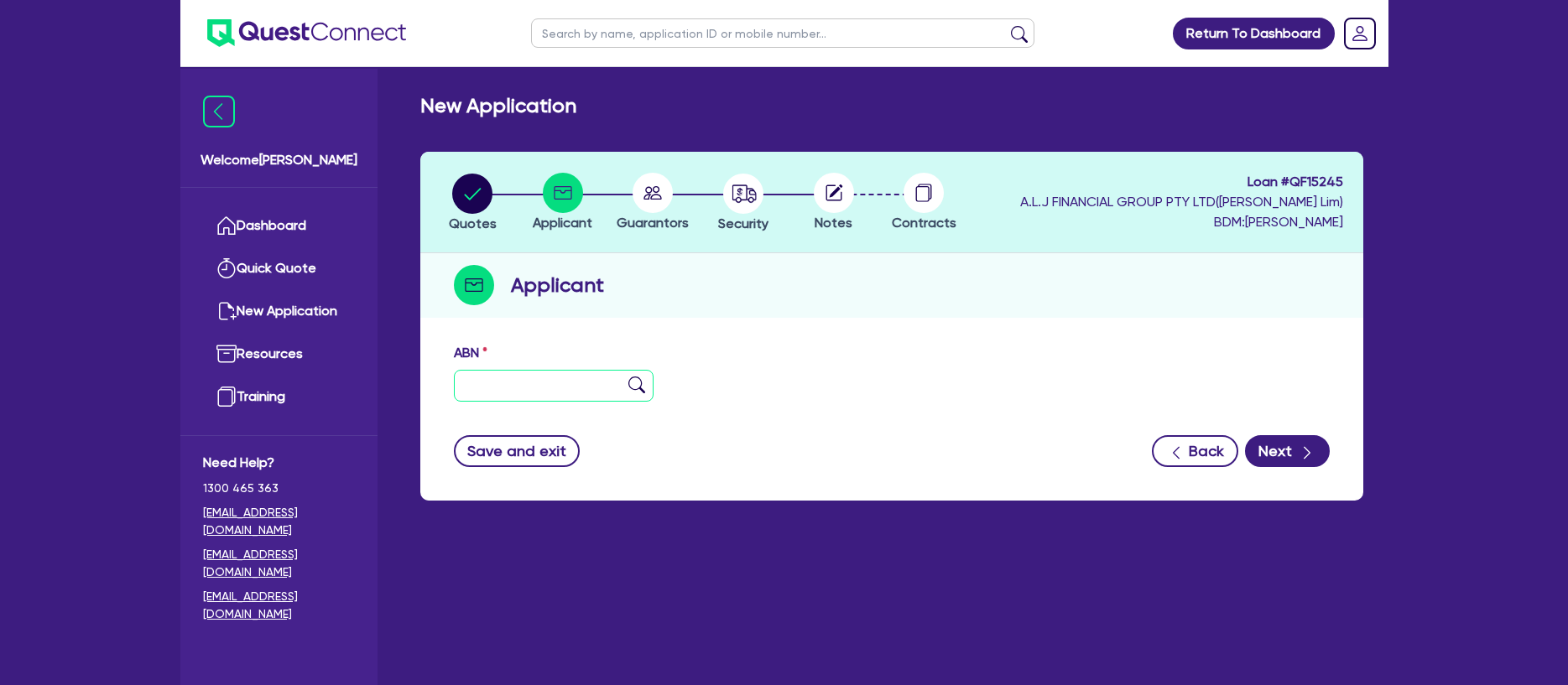
click at [578, 374] on input "text" at bounding box center [554, 385] width 200 height 32
paste input "29 118 373 350"
type input "29 118 373 350"
click at [816, 398] on div "ABN 29 118 373 350" at bounding box center [891, 379] width 901 height 72
type input "[PERSON_NAME]"
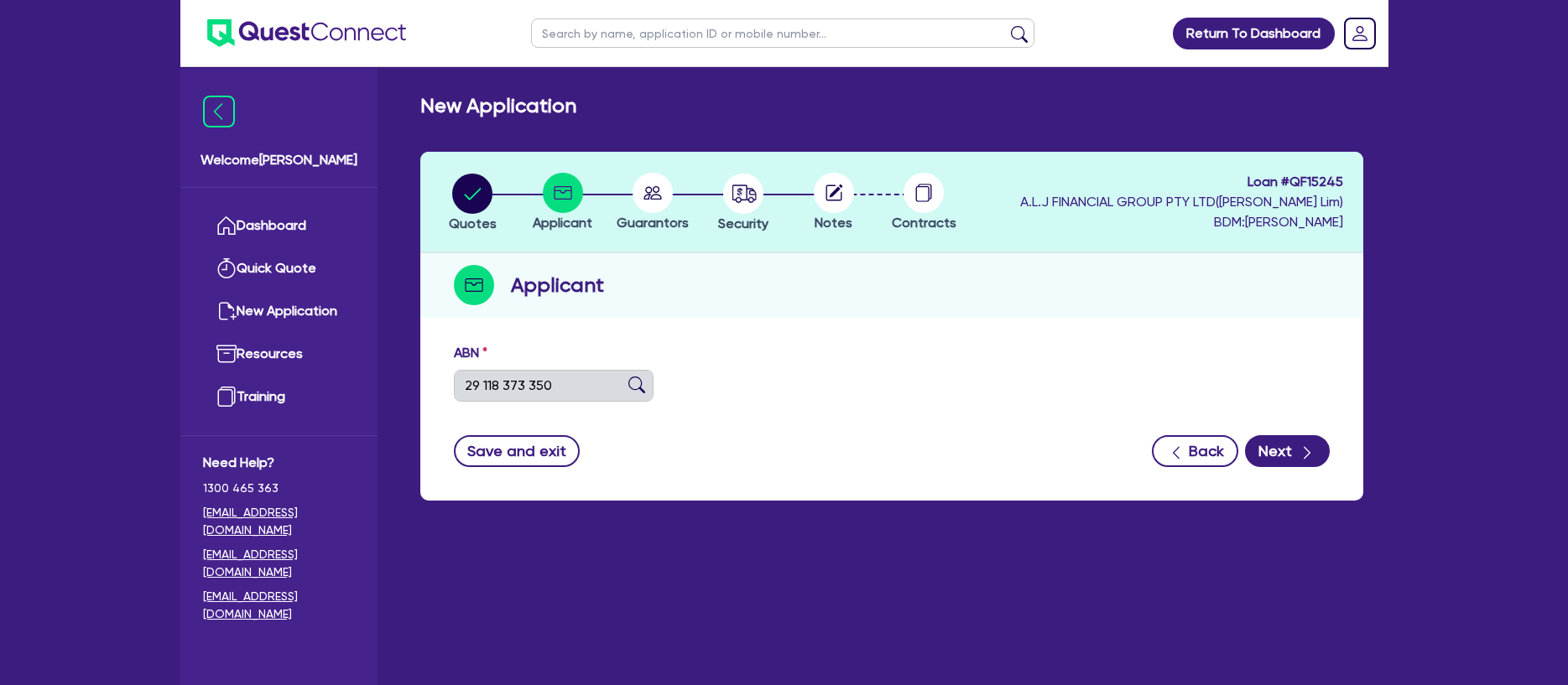
type input "KING OF THE [PERSON_NAME]"
select select "SOLE_TRADER"
type input "[DATE]"
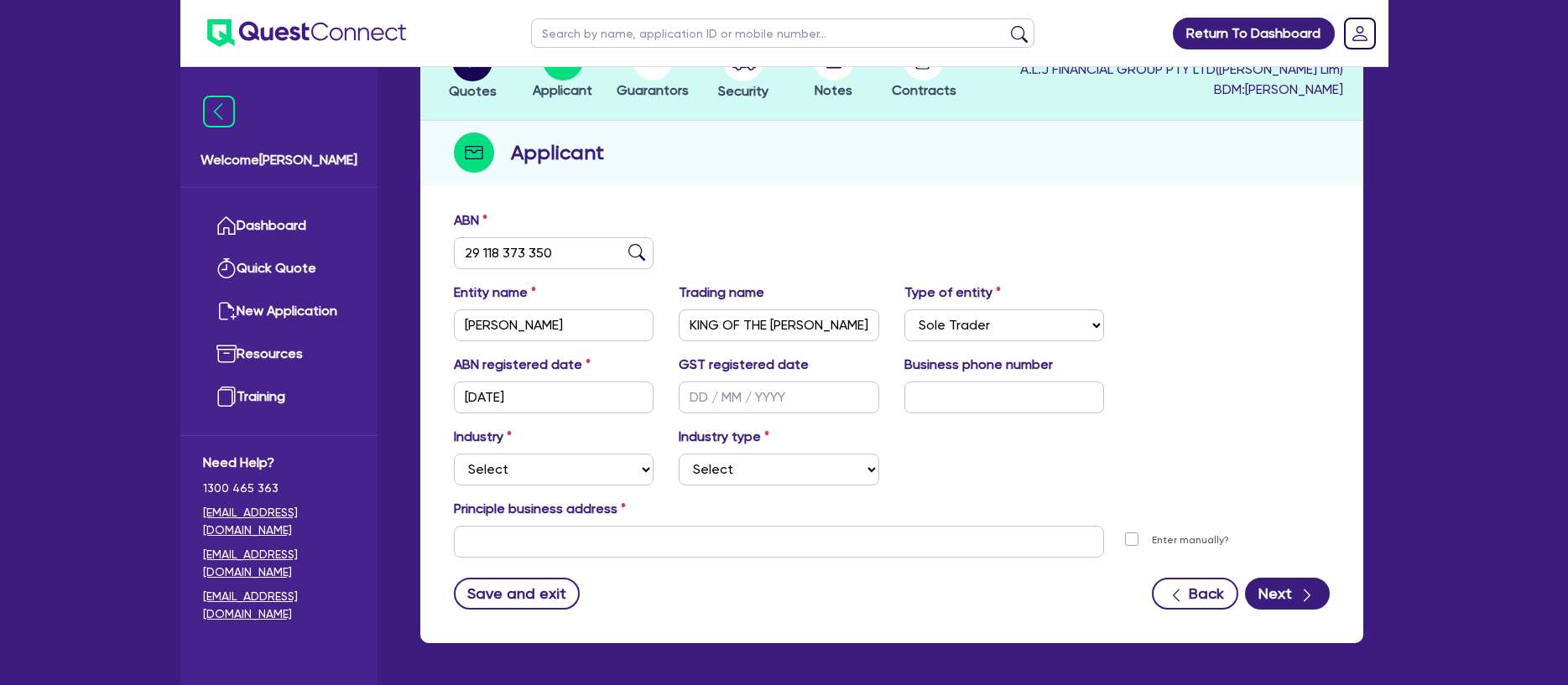
scroll to position [193, 0]
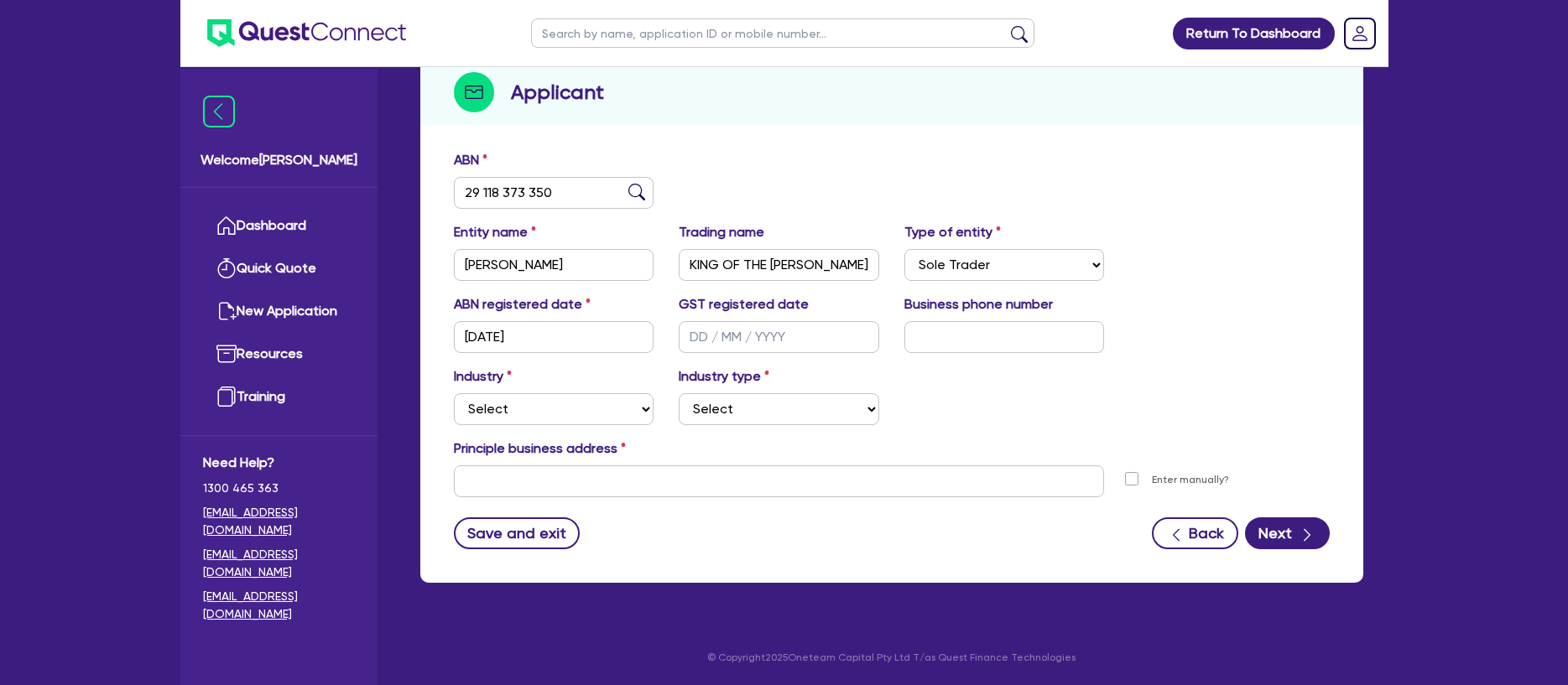
click at [1099, 464] on div "Principle business address" at bounding box center [891, 452] width 901 height 26
click at [557, 410] on select "Select Accomodation & Food Services Administrative & Support Services Agricultu…" at bounding box center [554, 409] width 200 height 32
select select "ACCOMODATION_FOOD"
click at [454, 394] on select "Select Accomodation & Food Services Administrative & Support Services Agricultu…" at bounding box center [554, 409] width 200 height 32
click at [545, 408] on select "Select Accomodation & Food Services Administrative & Support Services Agricultu…" at bounding box center [554, 409] width 200 height 32
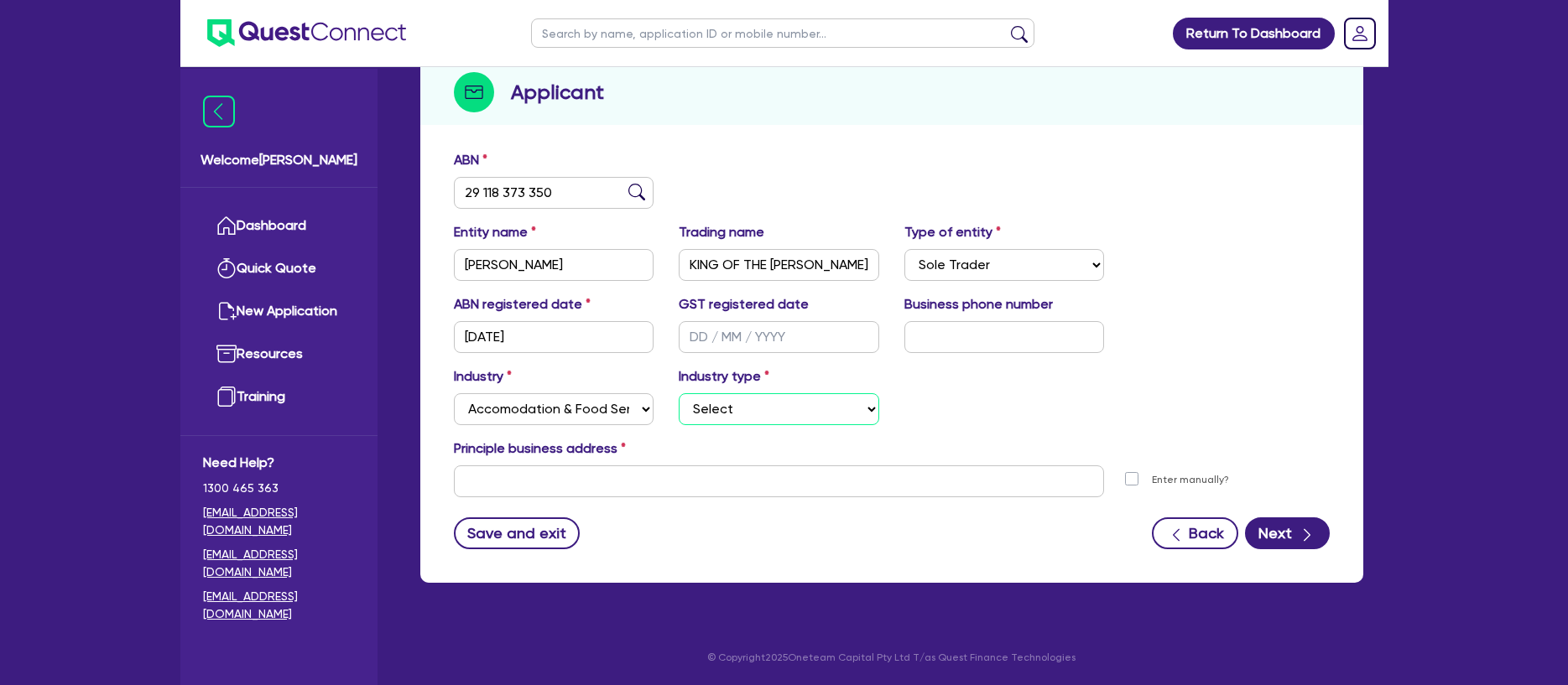
click at [735, 416] on select "Select Hotels Motels Serviced Apartments Other Short-term Accomodation Cafes Re…" at bounding box center [779, 409] width 200 height 32
select select "TAKEAWAYS"
click at [679, 394] on select "Select Hotels Motels Serviced Apartments Other Short-term Accomodation Cafes Re…" at bounding box center [779, 409] width 200 height 32
click at [613, 476] on input "text" at bounding box center [779, 481] width 651 height 32
click at [525, 525] on button "Save and exit" at bounding box center [517, 533] width 127 height 32
